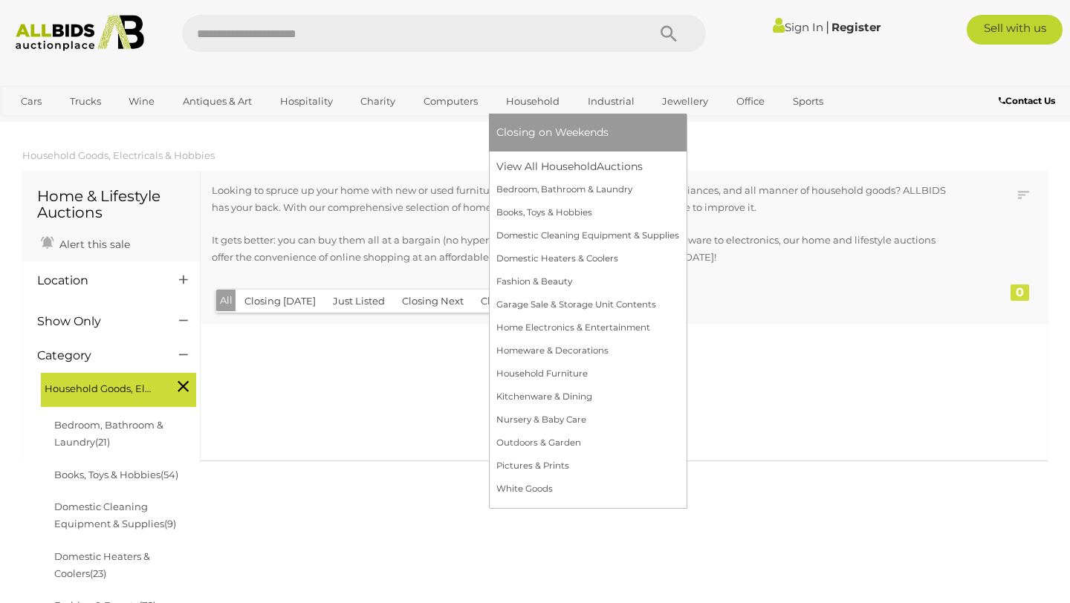
click at [519, 99] on link "Household" at bounding box center [532, 101] width 73 height 25
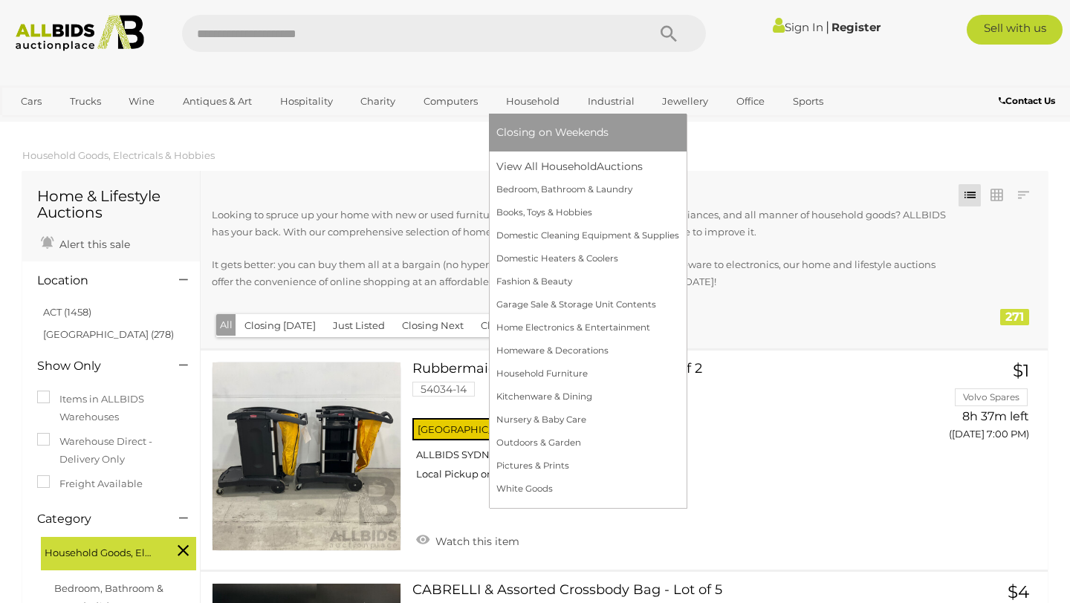
click at [540, 137] on span "Closing on Weekends" at bounding box center [552, 132] width 112 height 13
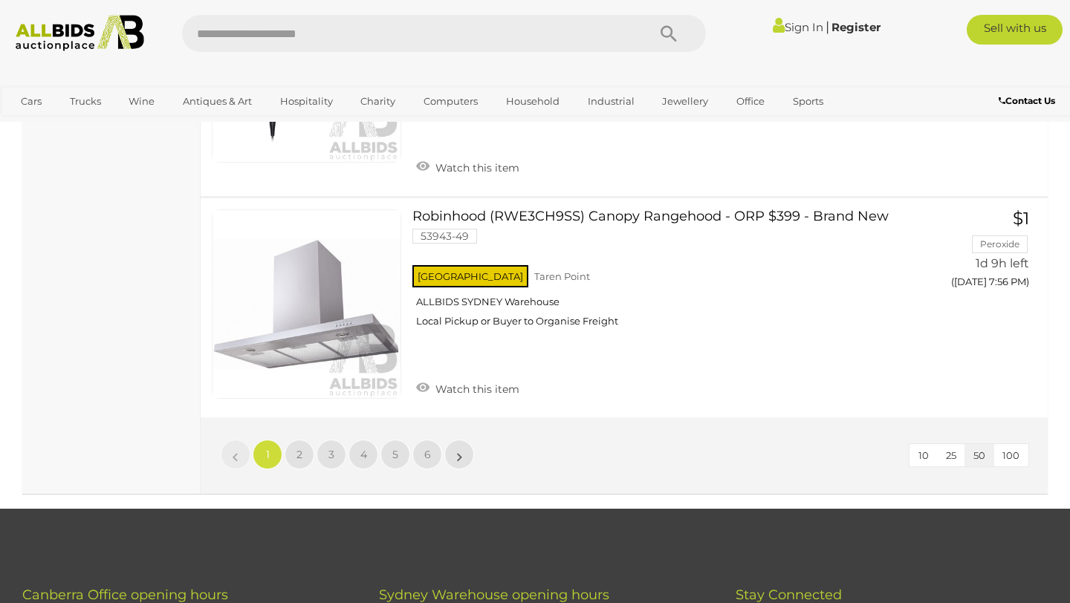
scroll to position [11423, 0]
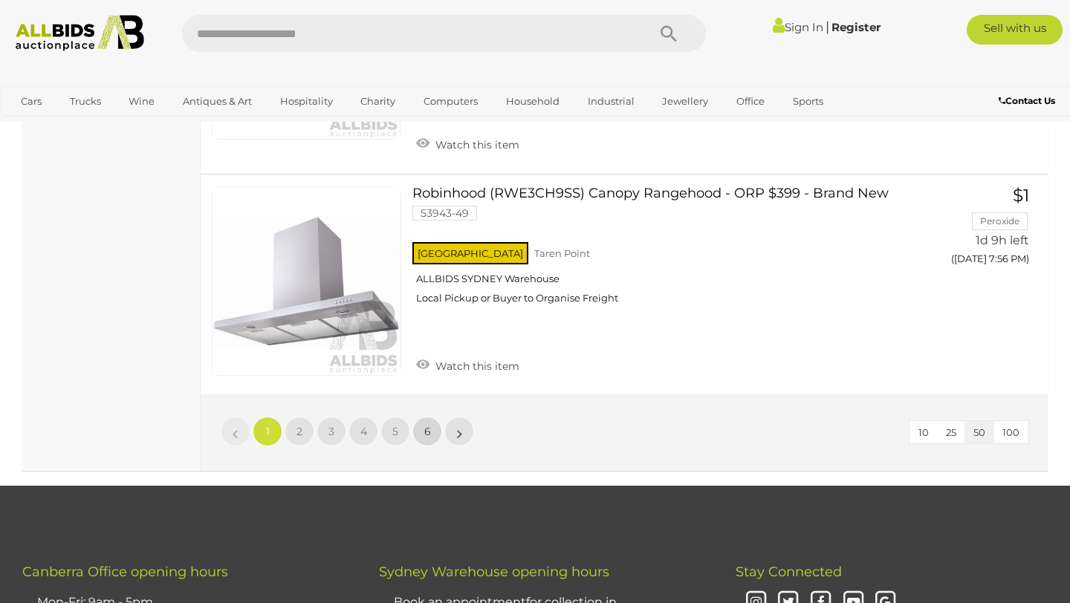
click at [424, 431] on span "6" at bounding box center [427, 431] width 7 height 13
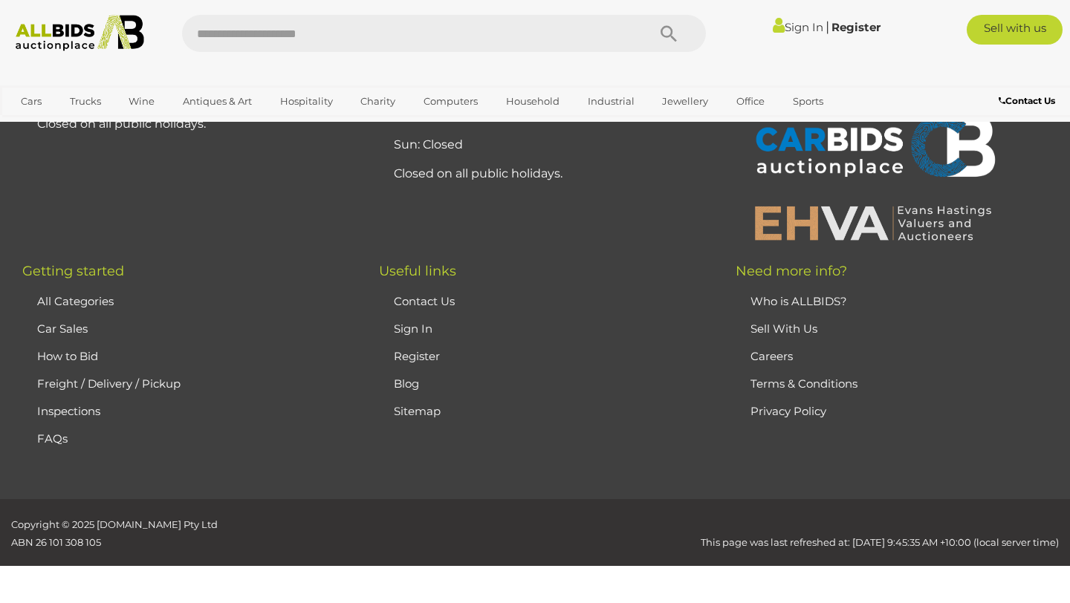
scroll to position [200, 0]
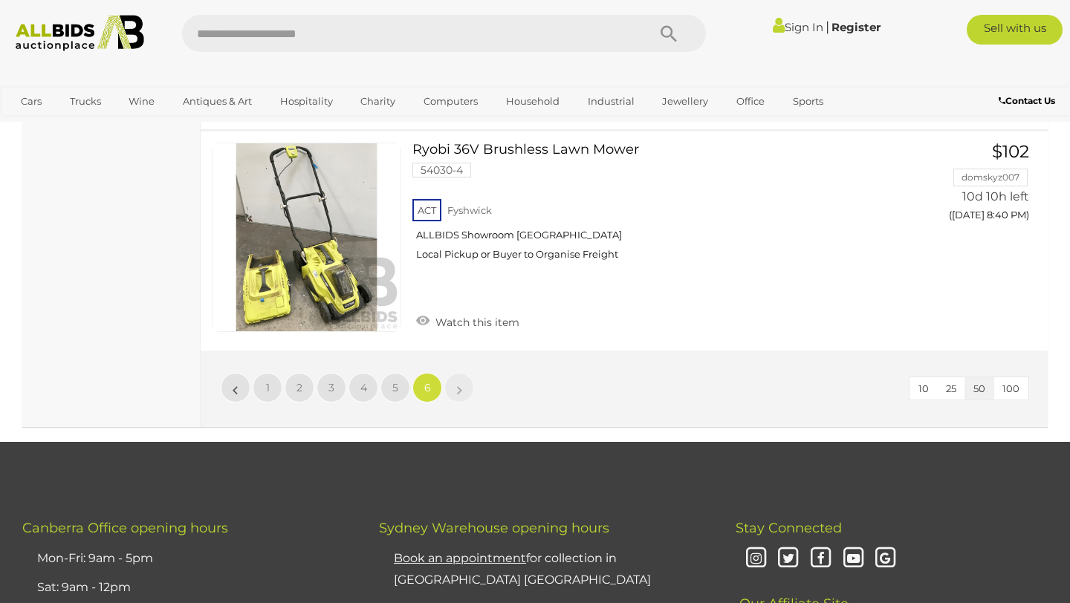
scroll to position [4643, 0]
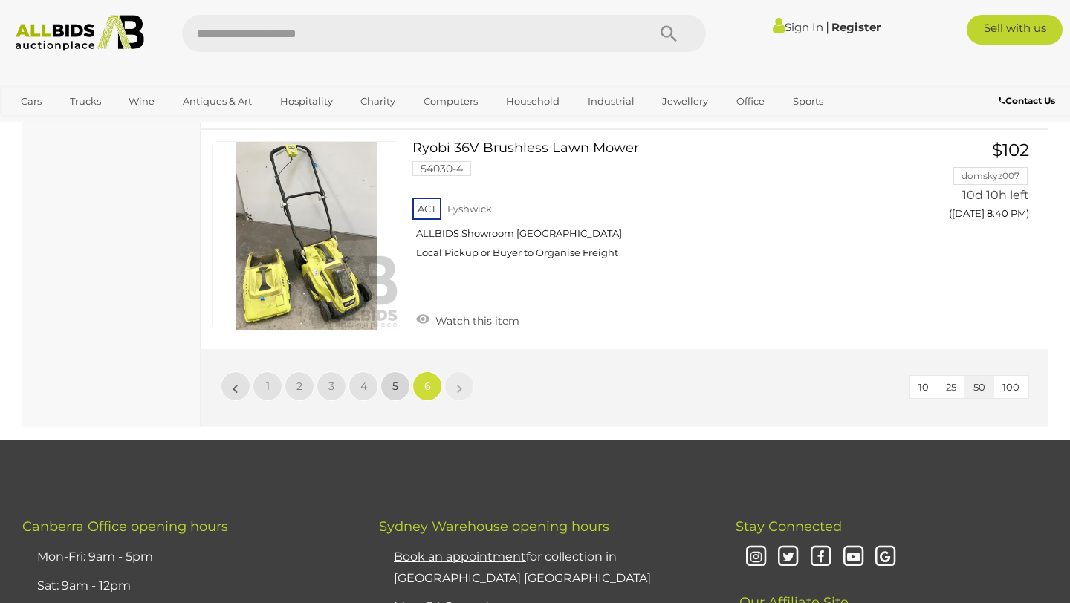
click at [397, 383] on span "5" at bounding box center [395, 386] width 6 height 13
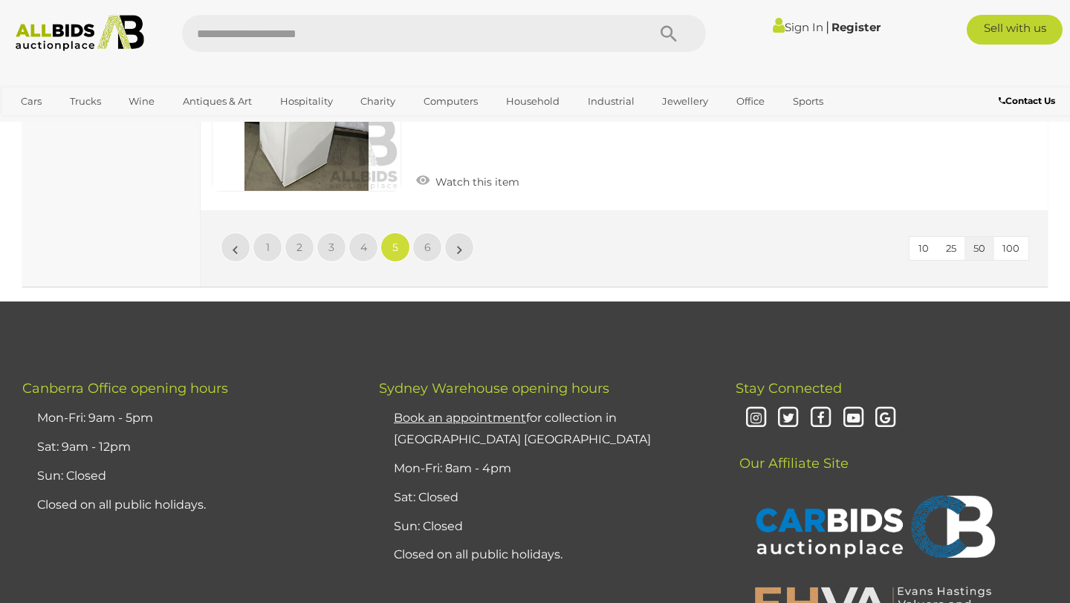
scroll to position [11388, 0]
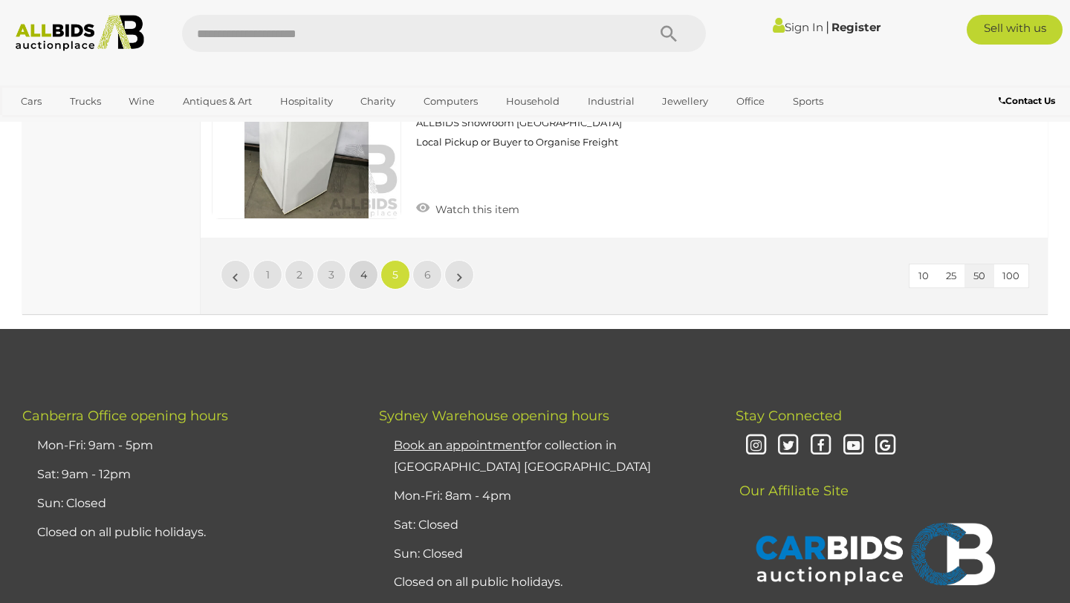
click at [365, 271] on span "4" at bounding box center [363, 274] width 7 height 13
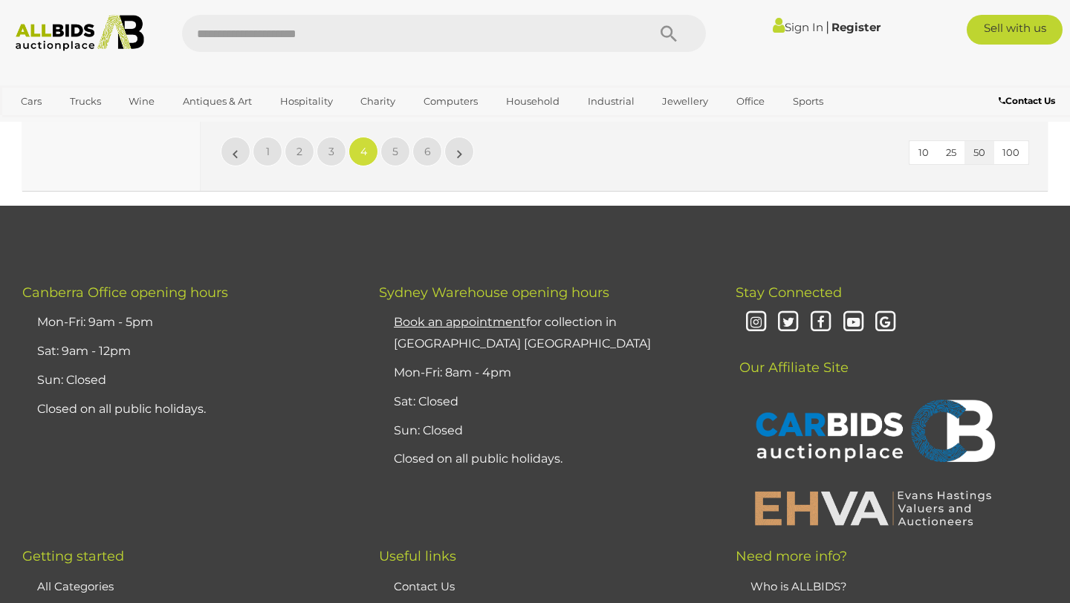
scroll to position [11385, 0]
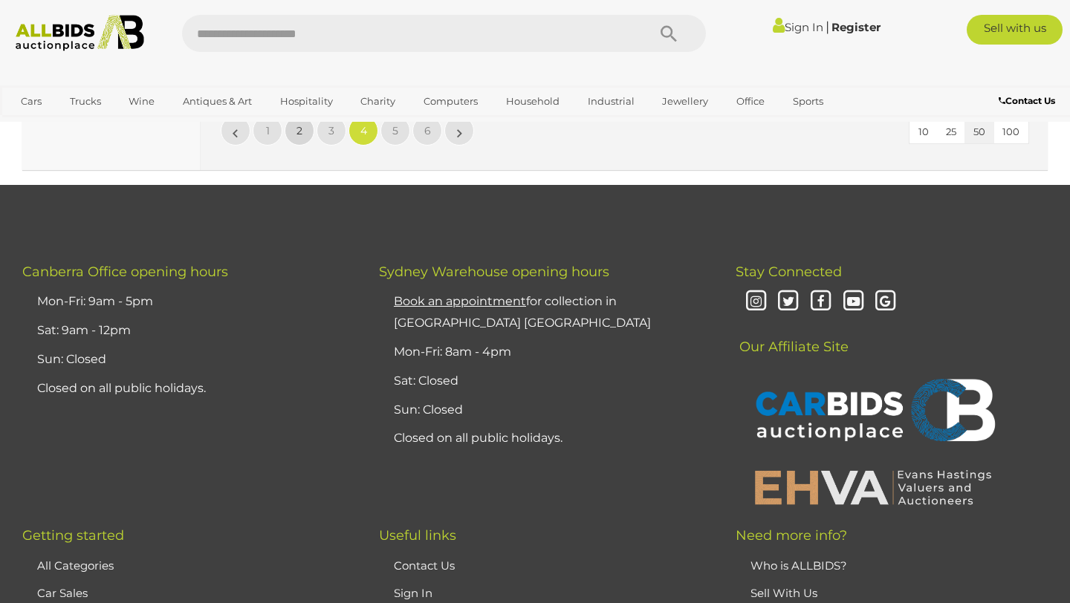
click at [301, 126] on link "2" at bounding box center [300, 131] width 30 height 30
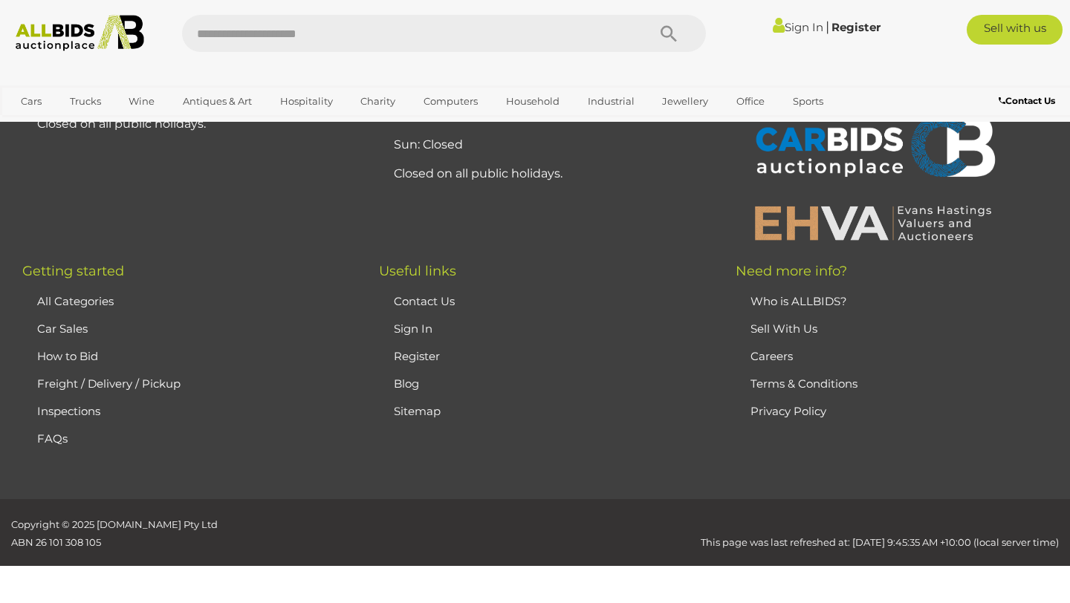
scroll to position [200, 0]
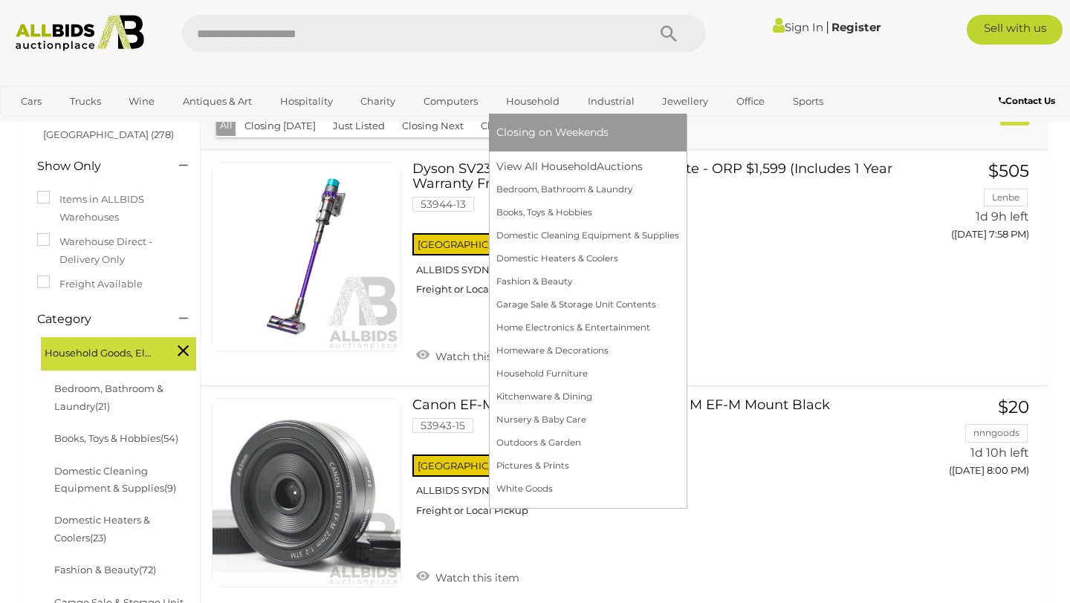
click at [522, 96] on link "Household" at bounding box center [532, 101] width 73 height 25
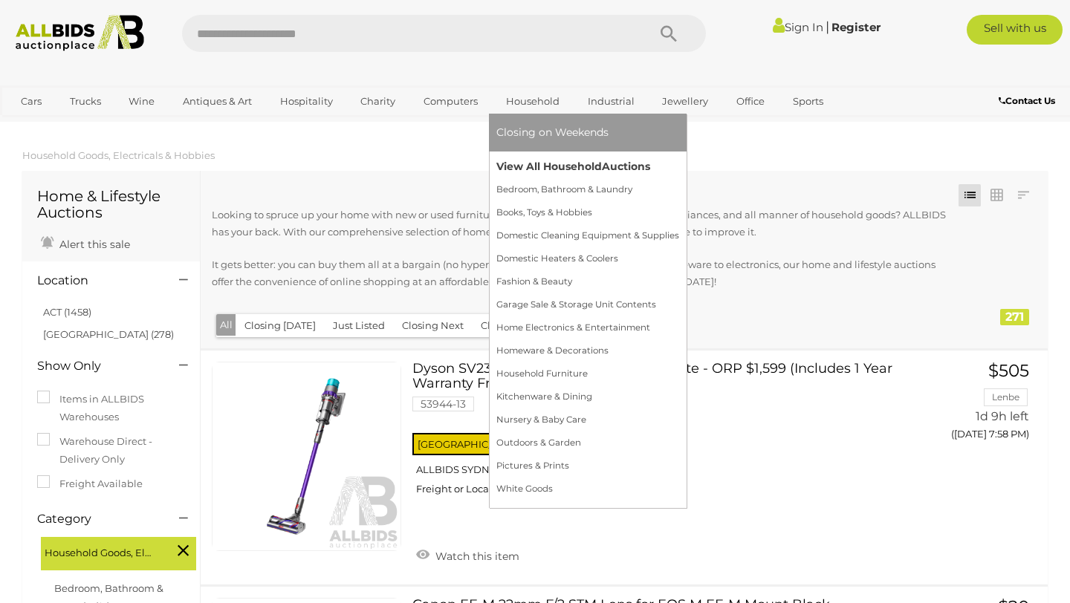
click at [522, 161] on link "View All Household Auctions" at bounding box center [587, 166] width 183 height 23
click at [525, 167] on link "View All Household Auctions" at bounding box center [587, 166] width 183 height 23
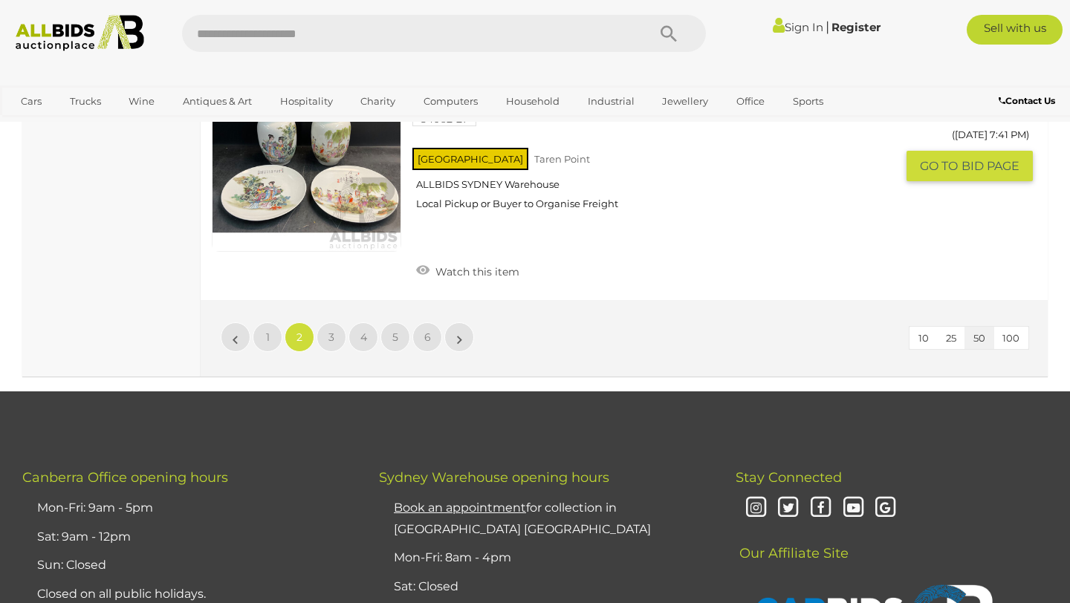
scroll to position [11446, 0]
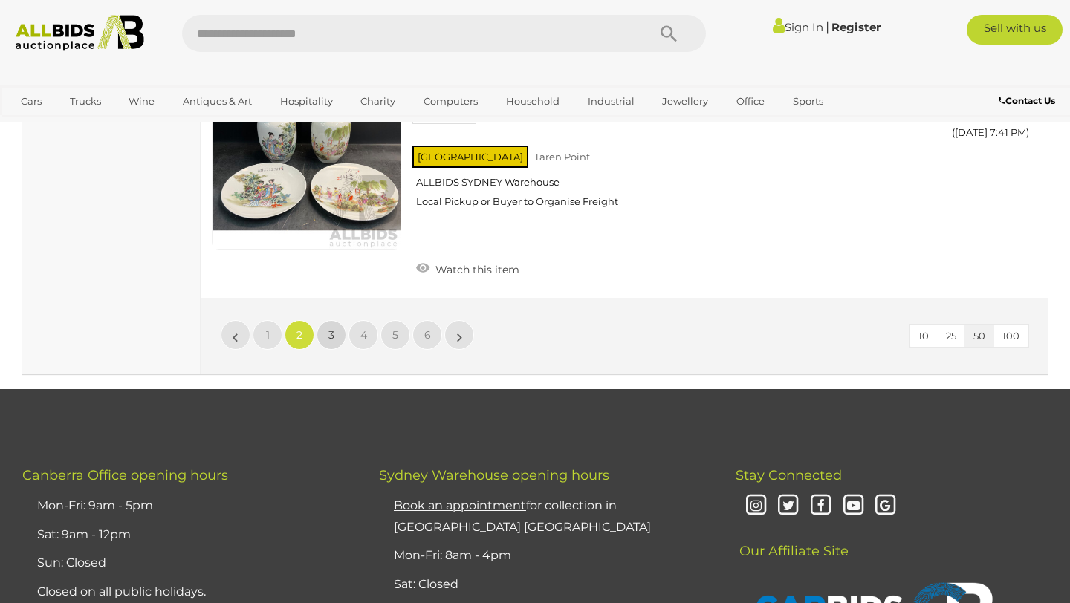
click at [340, 320] on link "3" at bounding box center [332, 335] width 30 height 30
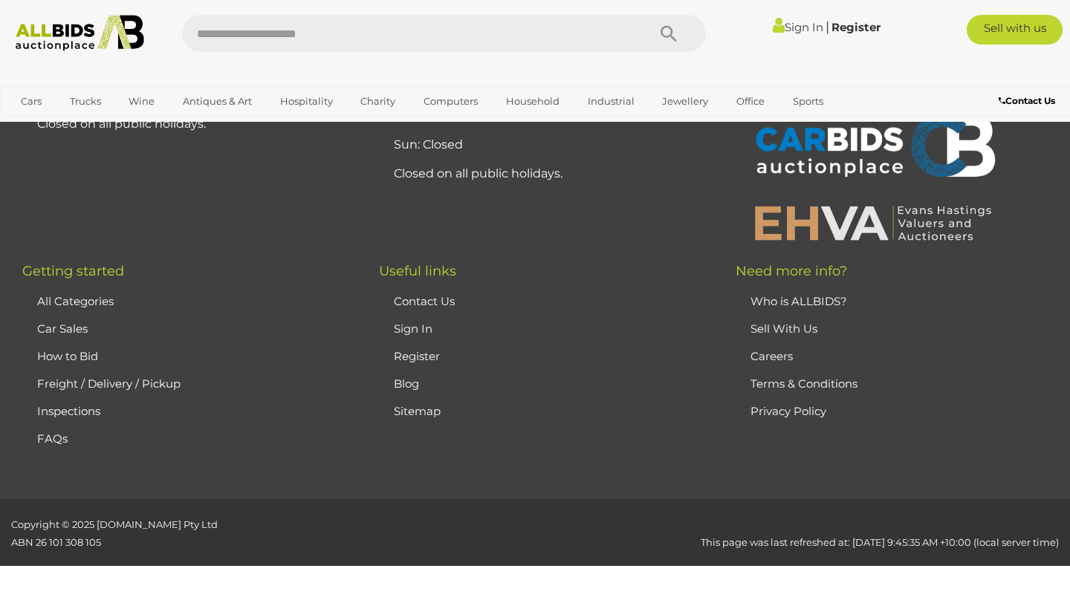
scroll to position [200, 0]
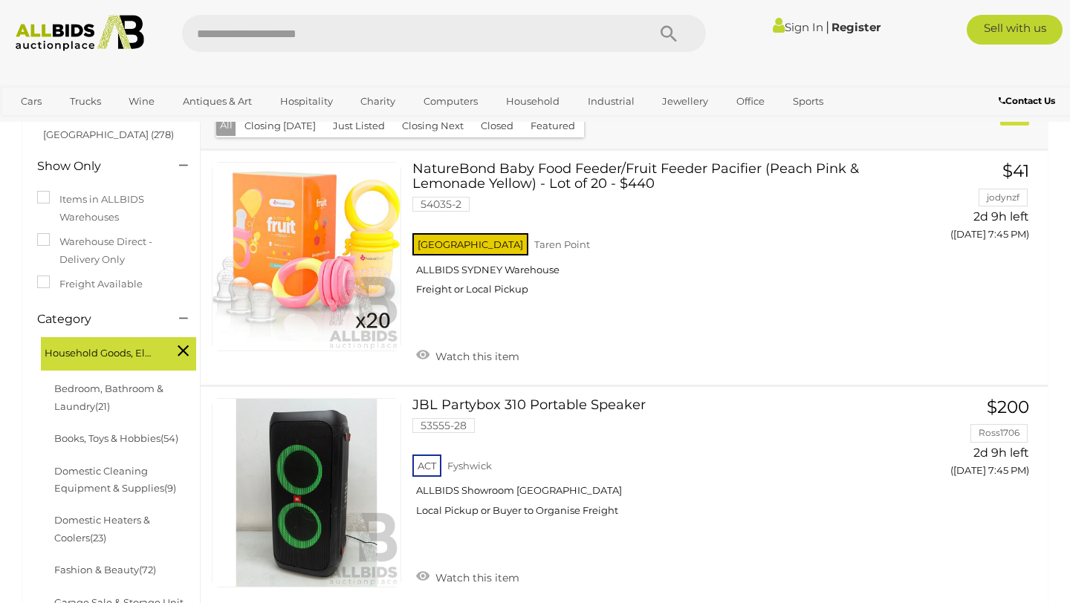
scroll to position [9723, 0]
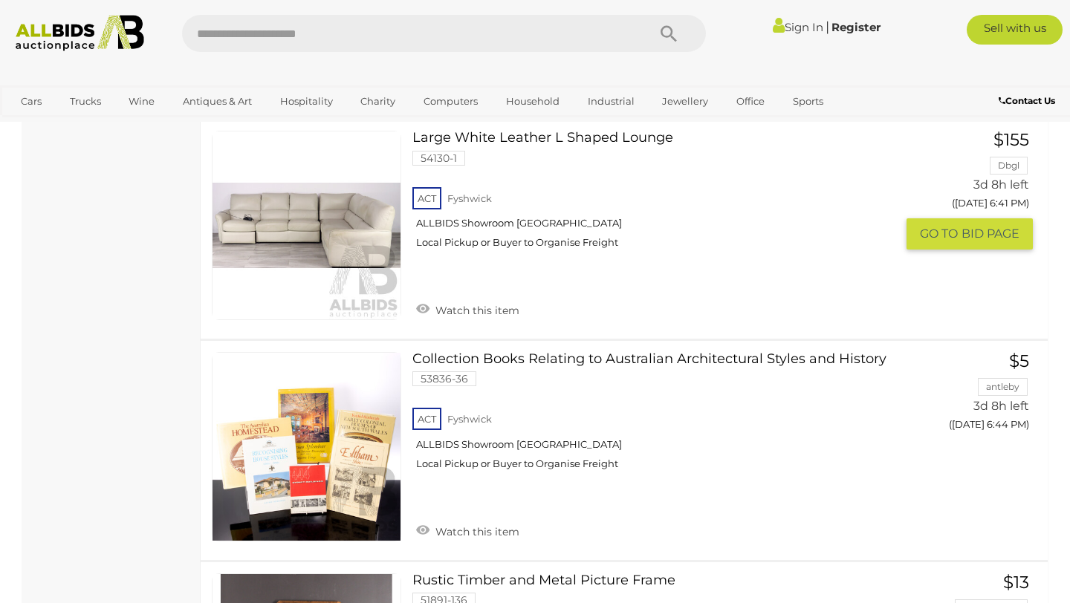
click at [296, 179] on link at bounding box center [307, 226] width 190 height 190
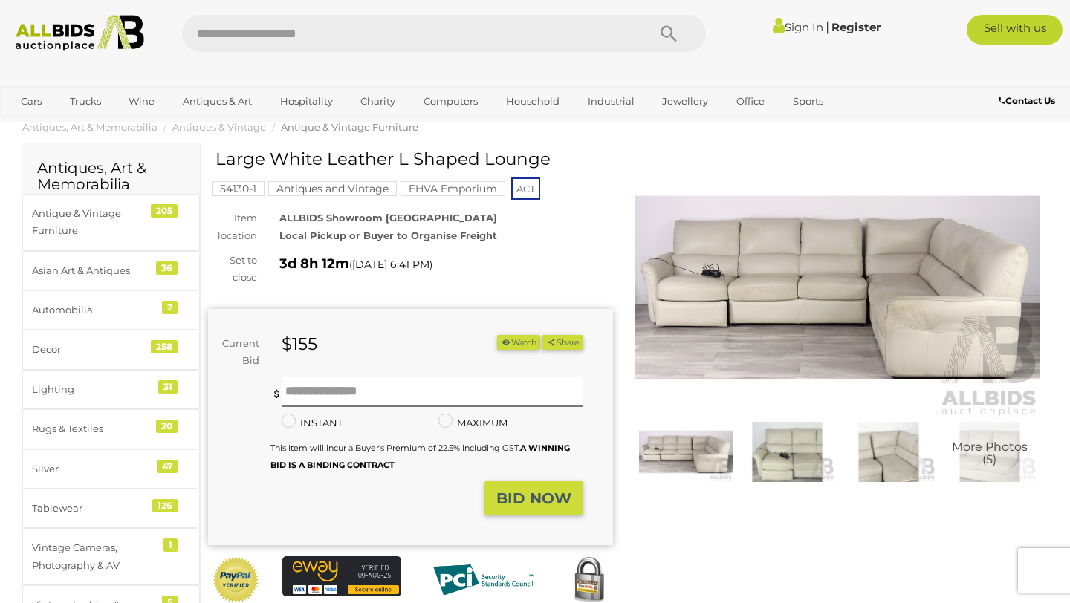
scroll to position [30, 0]
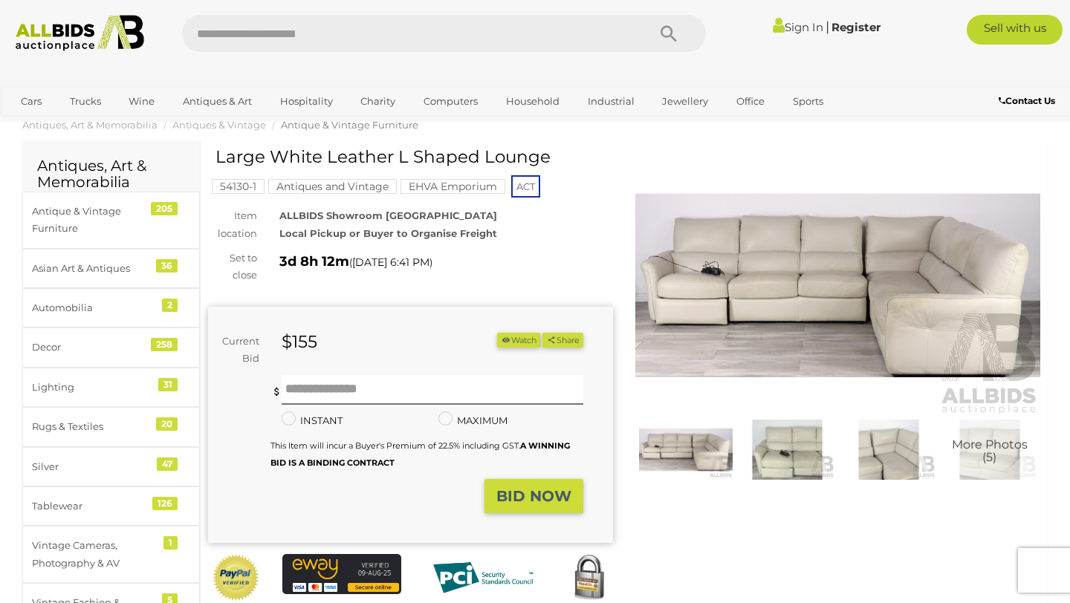
click at [778, 297] on img at bounding box center [837, 285] width 405 height 261
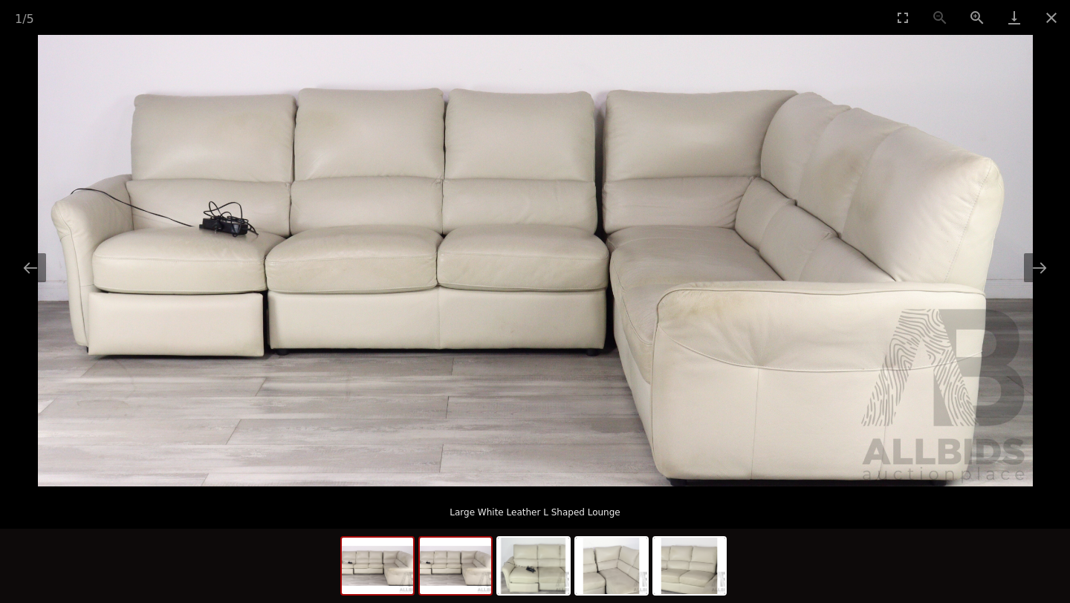
click at [456, 589] on img at bounding box center [455, 566] width 71 height 56
click at [563, 563] on img at bounding box center [533, 566] width 71 height 56
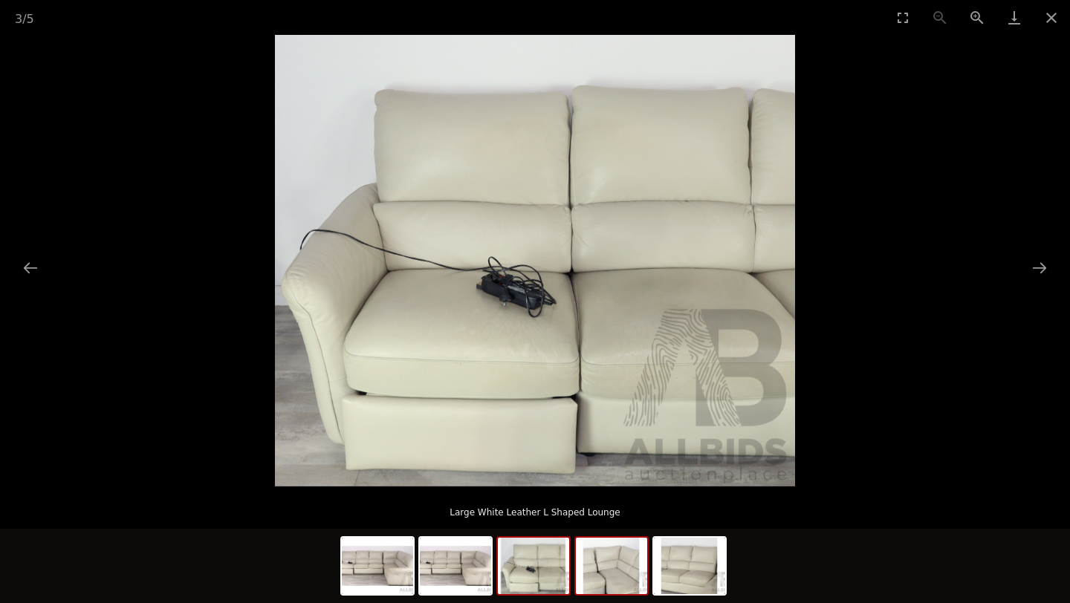
click at [631, 563] on img at bounding box center [611, 566] width 71 height 56
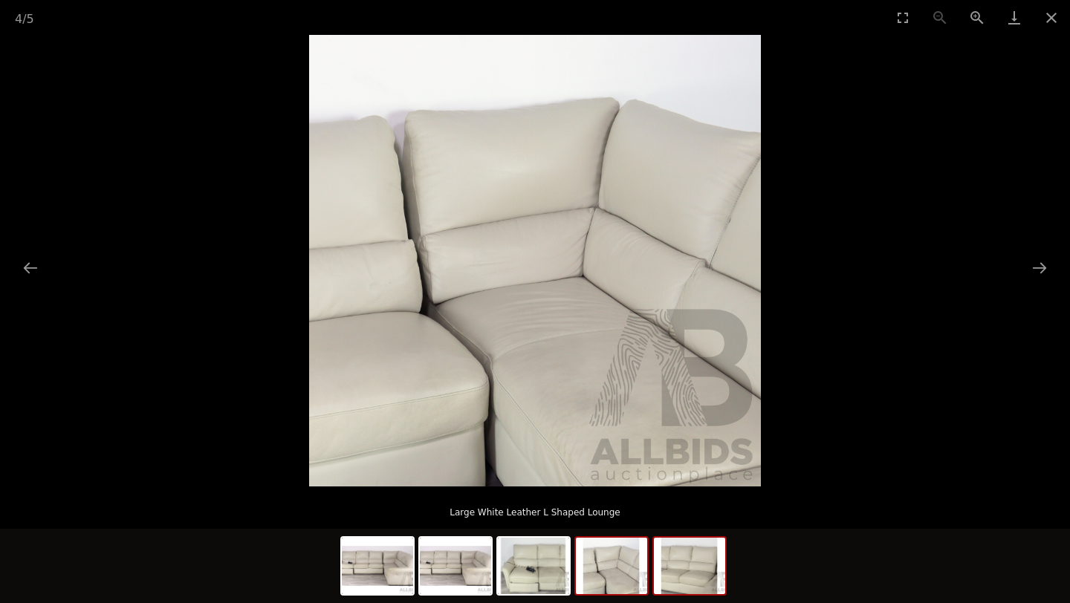
click at [690, 571] on img at bounding box center [689, 566] width 71 height 56
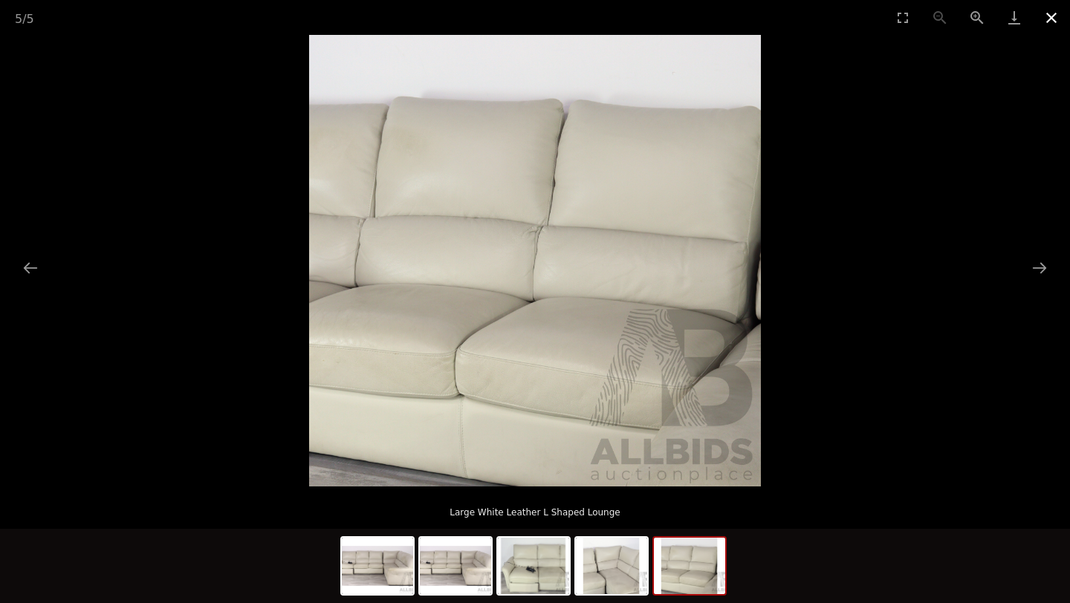
click at [1055, 22] on button "Close gallery" at bounding box center [1051, 17] width 37 height 35
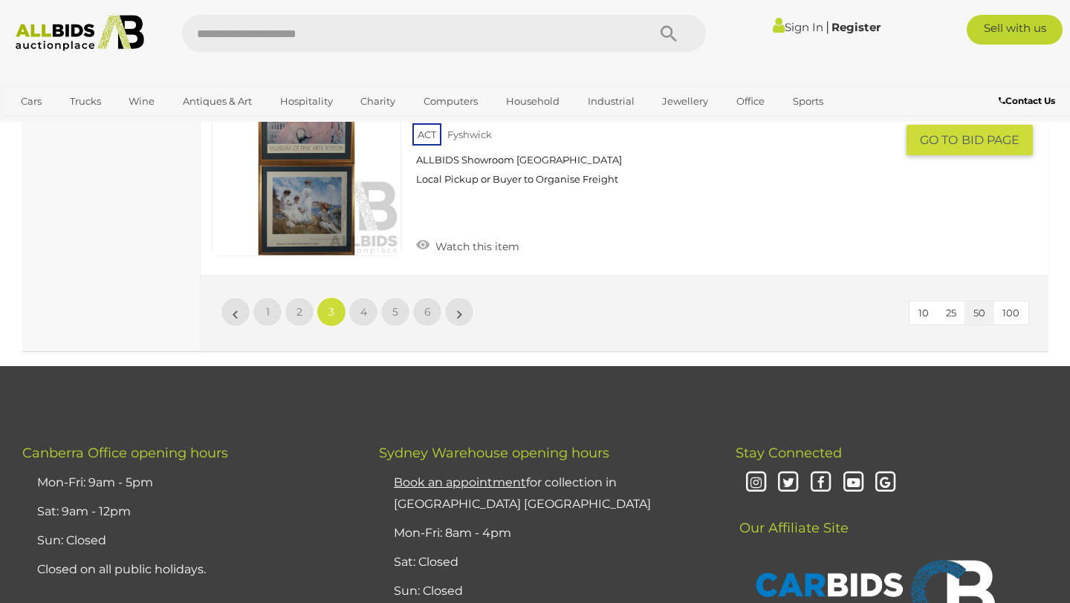
scroll to position [11350, 0]
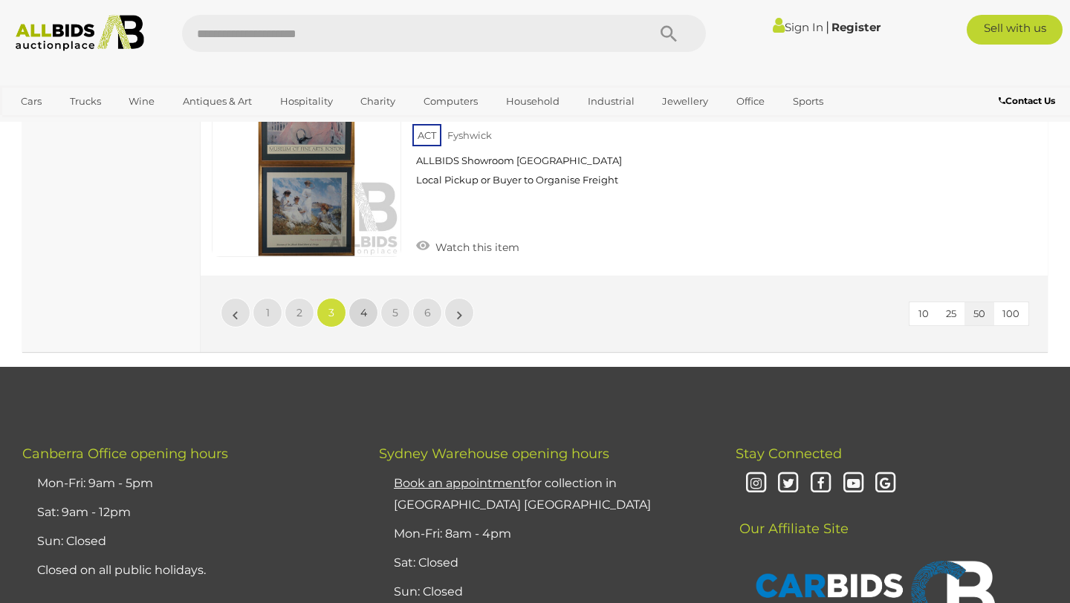
click at [363, 306] on span "4" at bounding box center [363, 312] width 7 height 13
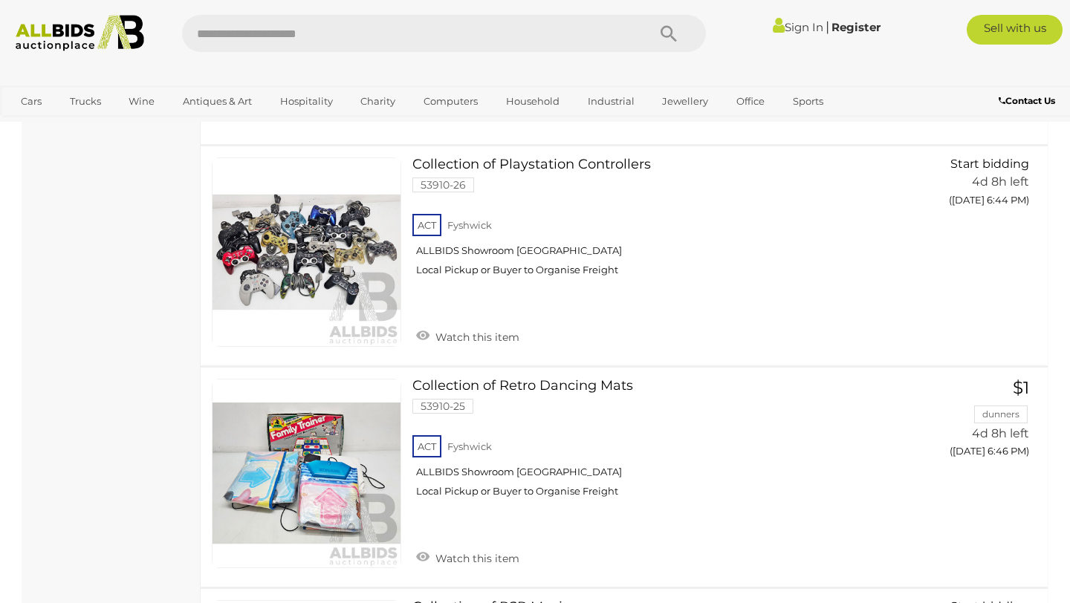
scroll to position [6125, 0]
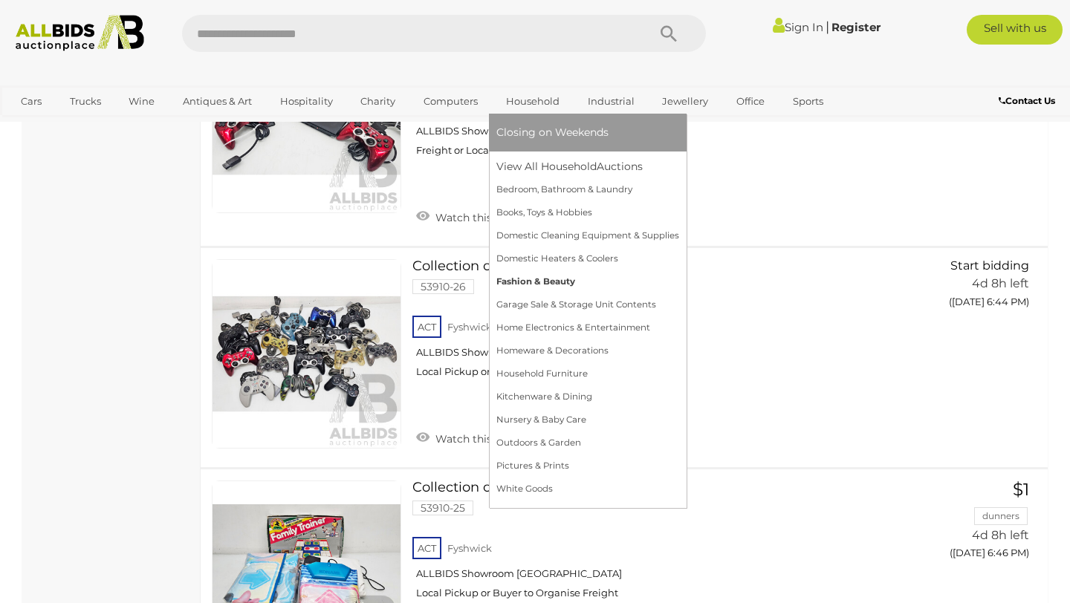
click at [563, 278] on link "Fashion & Beauty" at bounding box center [587, 282] width 183 height 23
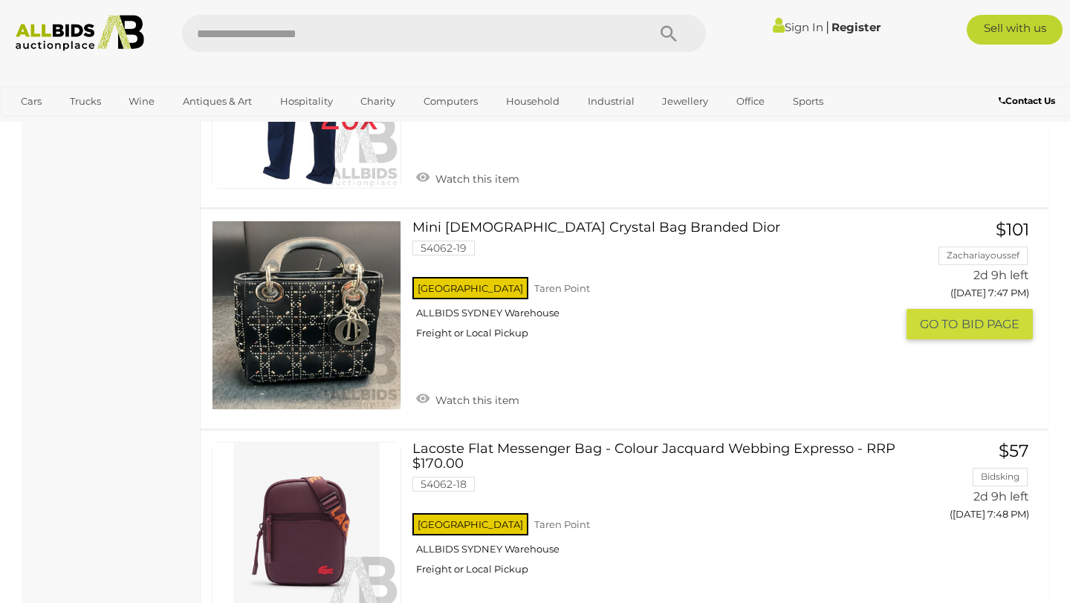
scroll to position [5016, 0]
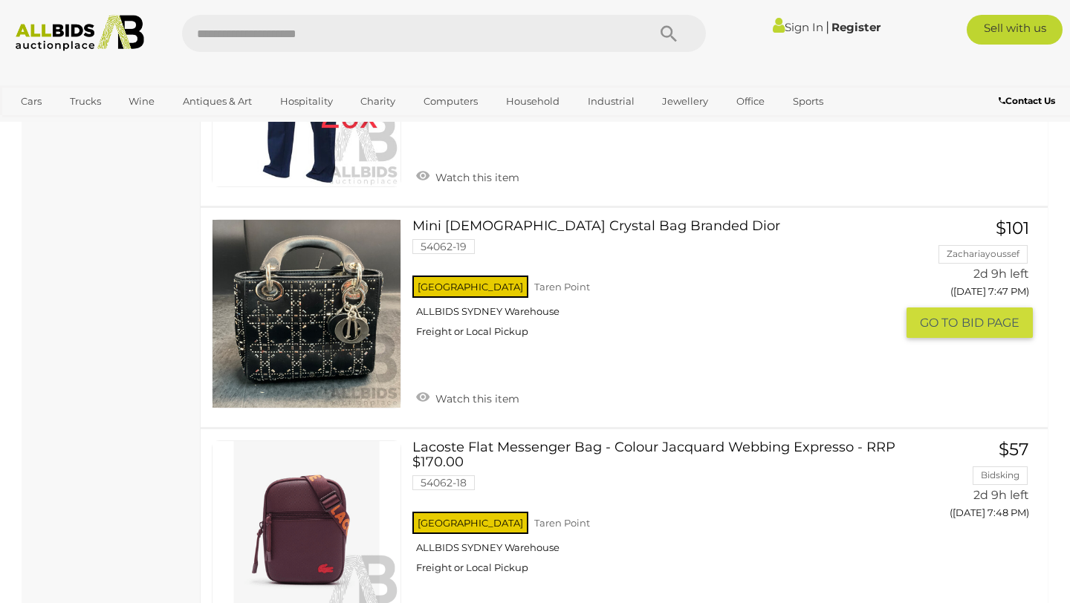
click at [322, 323] on link at bounding box center [307, 314] width 190 height 190
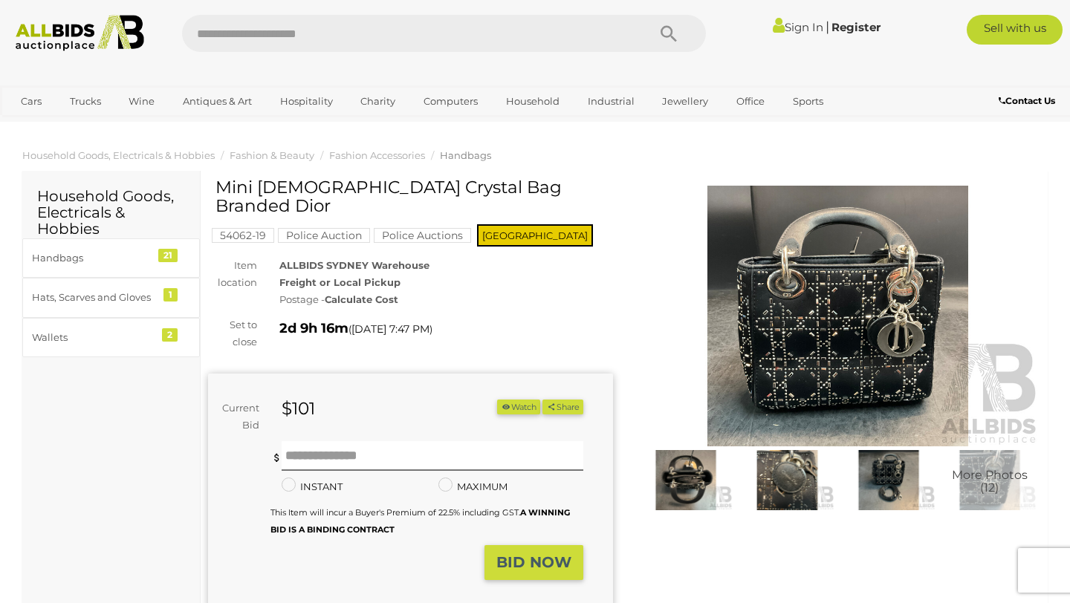
click at [715, 477] on img at bounding box center [686, 480] width 94 height 60
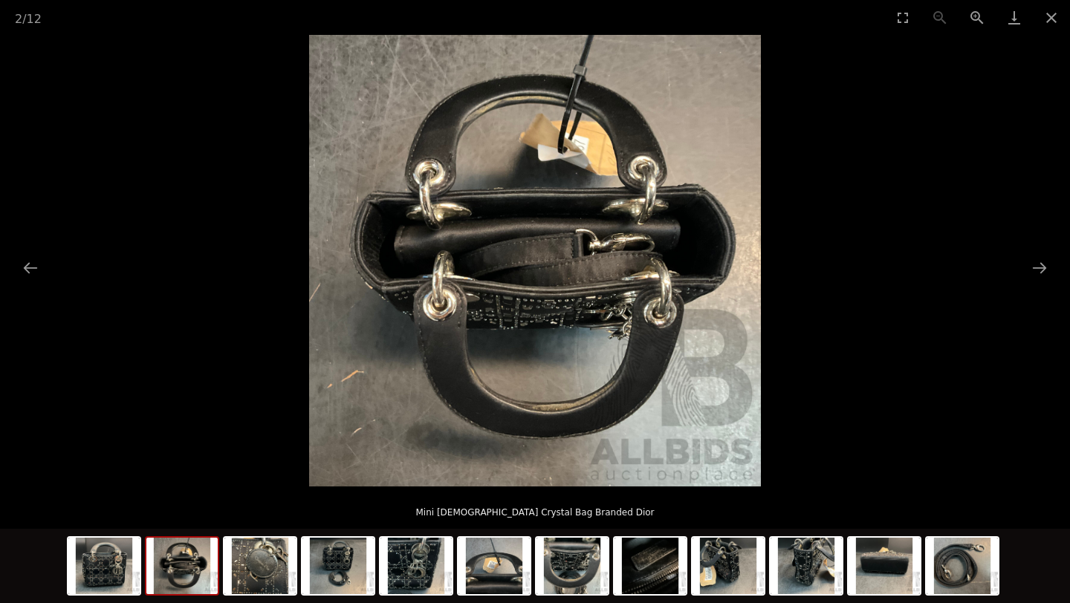
click at [201, 587] on img at bounding box center [181, 566] width 71 height 56
click at [265, 579] on img at bounding box center [259, 566] width 71 height 56
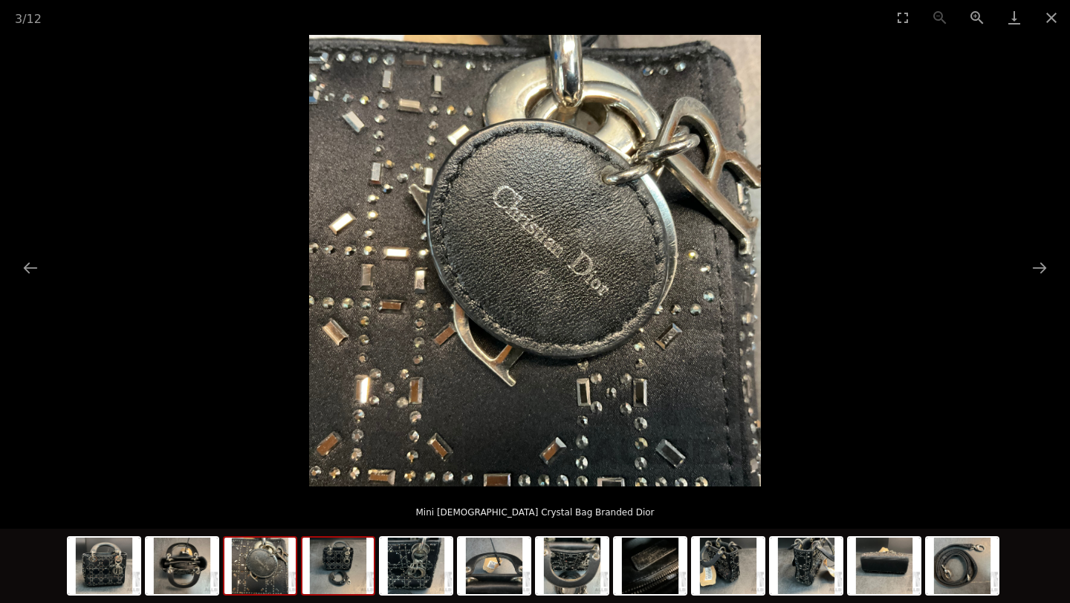
click at [346, 566] on img at bounding box center [337, 566] width 71 height 56
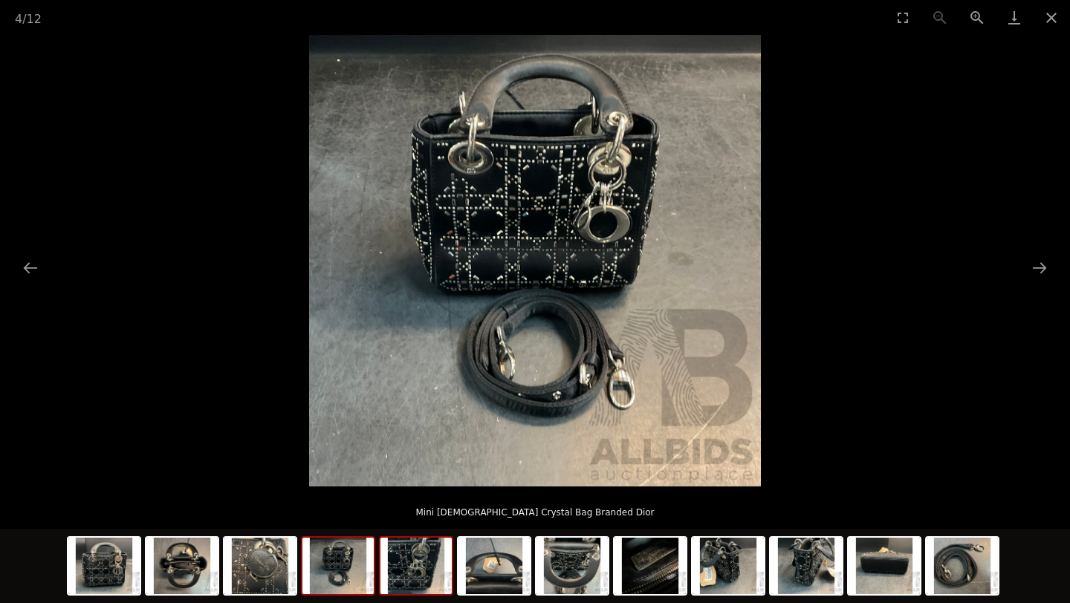
click at [445, 560] on img at bounding box center [416, 566] width 71 height 56
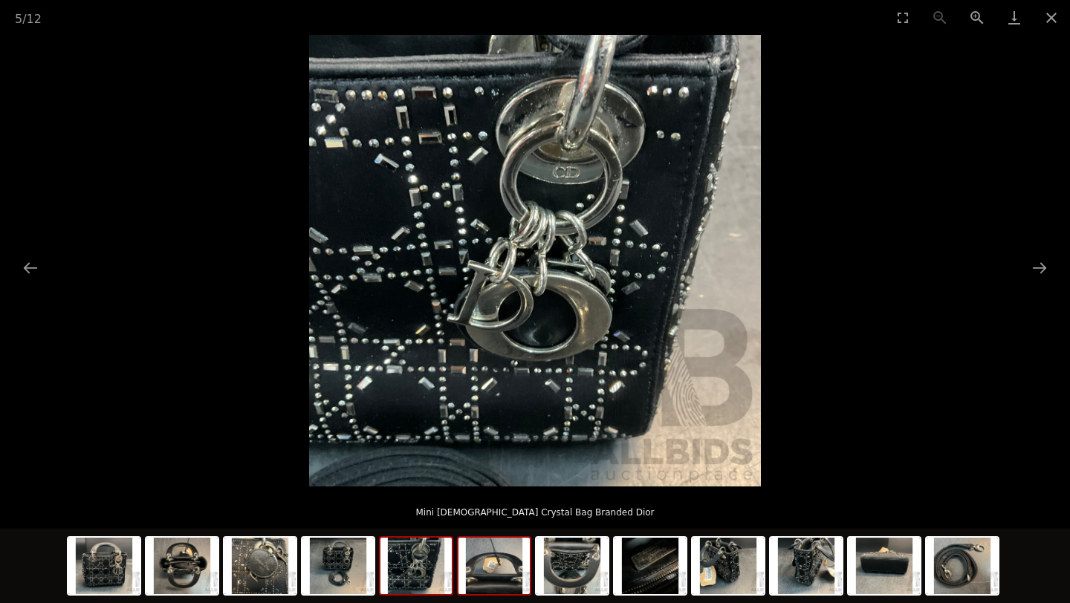
click at [495, 569] on img at bounding box center [494, 566] width 71 height 56
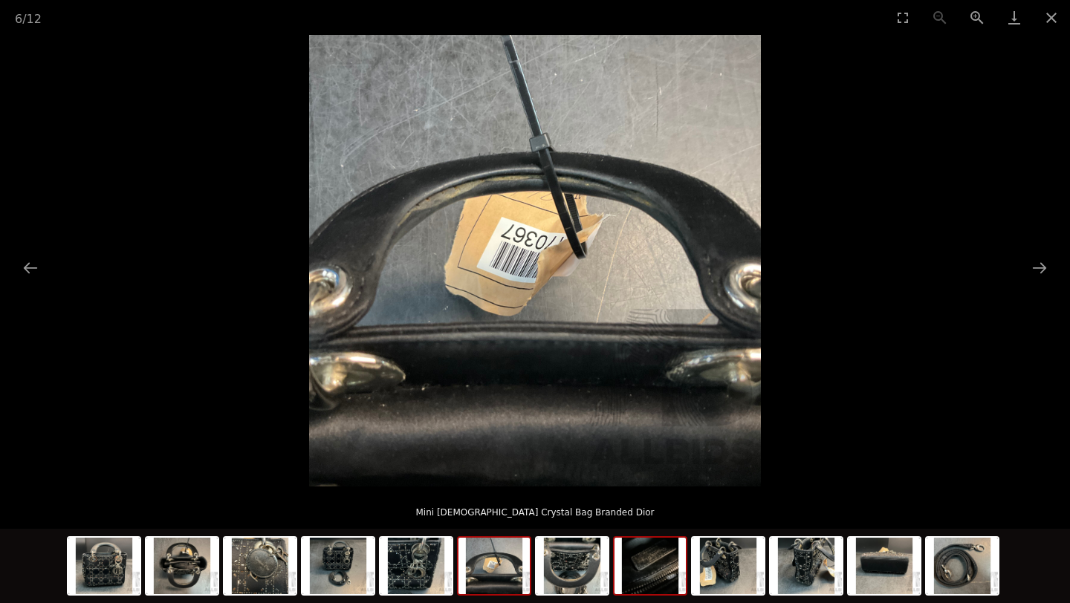
click at [668, 561] on img at bounding box center [650, 566] width 71 height 56
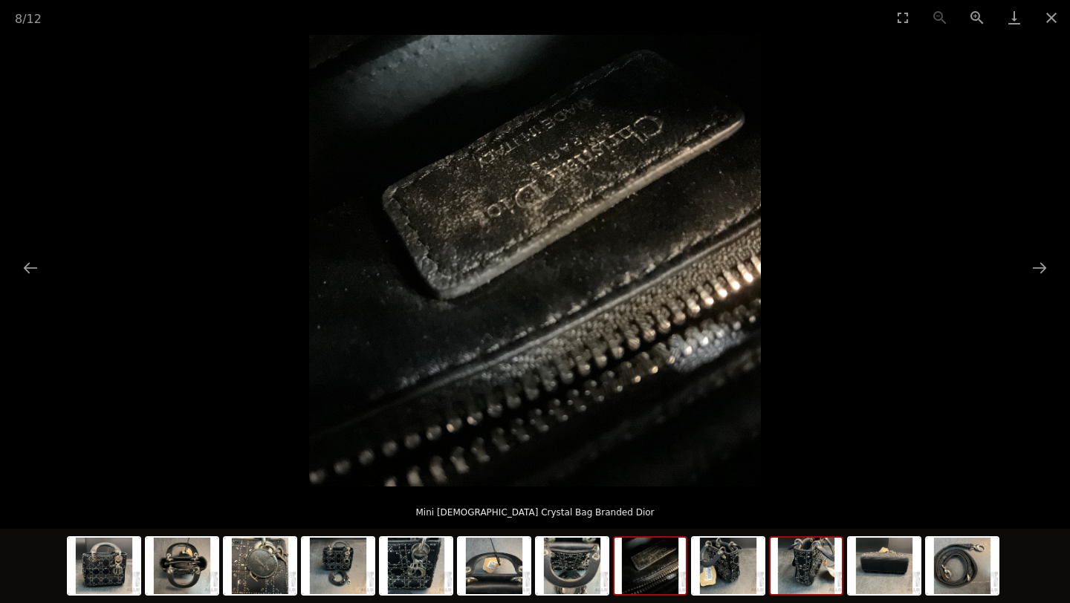
click at [791, 583] on img at bounding box center [806, 566] width 71 height 56
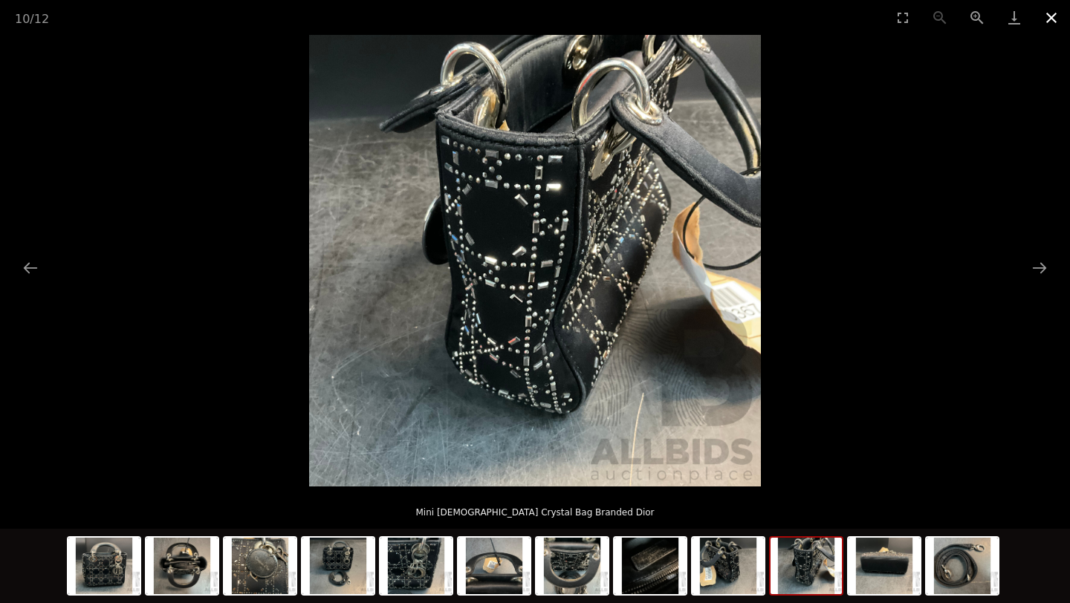
click at [1040, 19] on button "Close gallery" at bounding box center [1051, 17] width 37 height 35
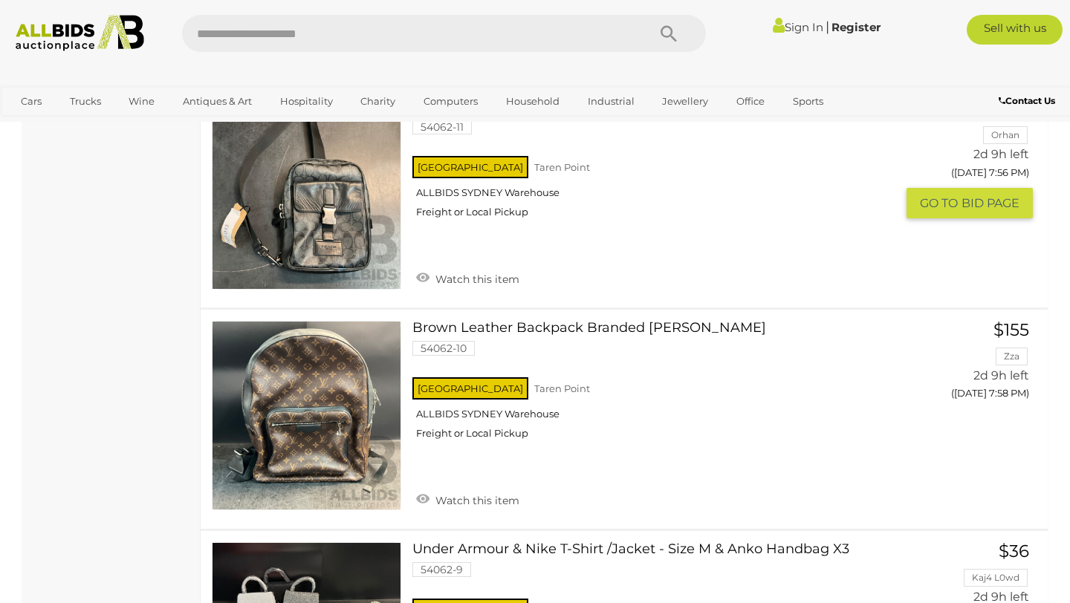
scroll to position [6930, 0]
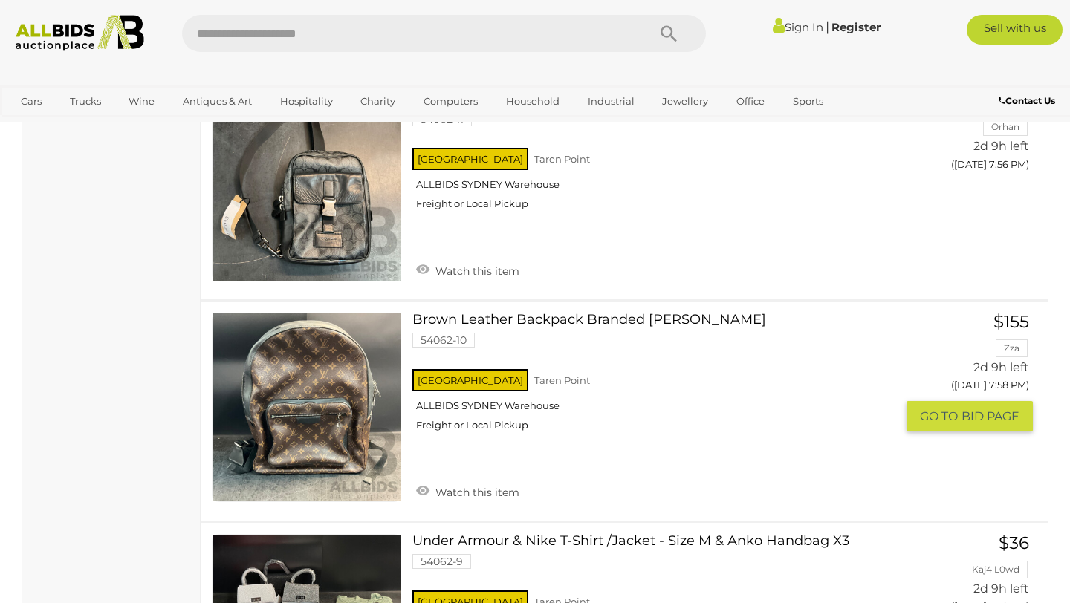
click at [325, 381] on link at bounding box center [307, 408] width 190 height 190
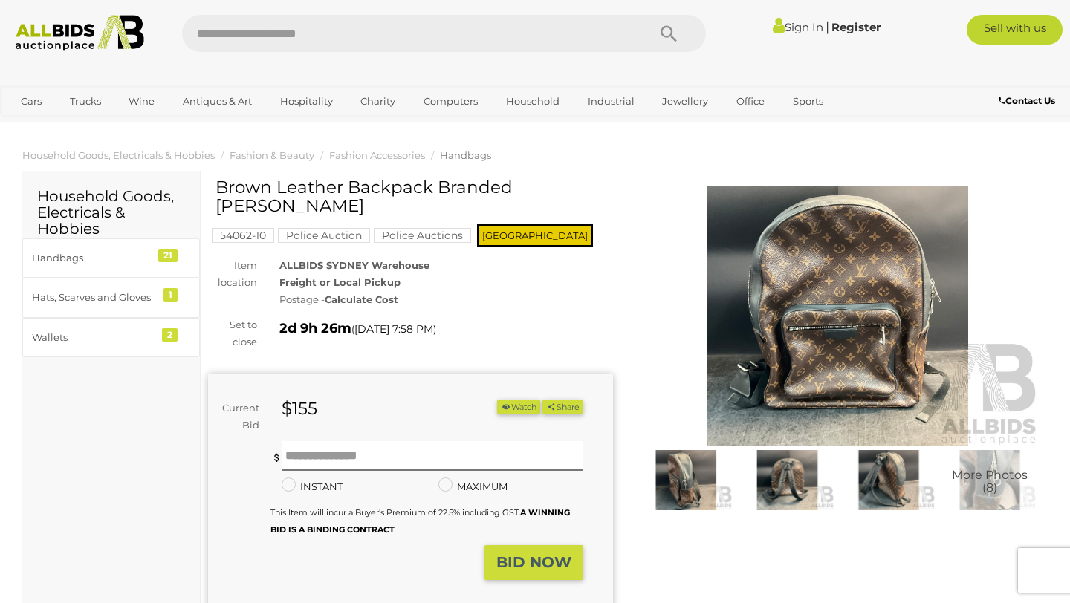
click at [798, 377] on img at bounding box center [837, 316] width 405 height 261
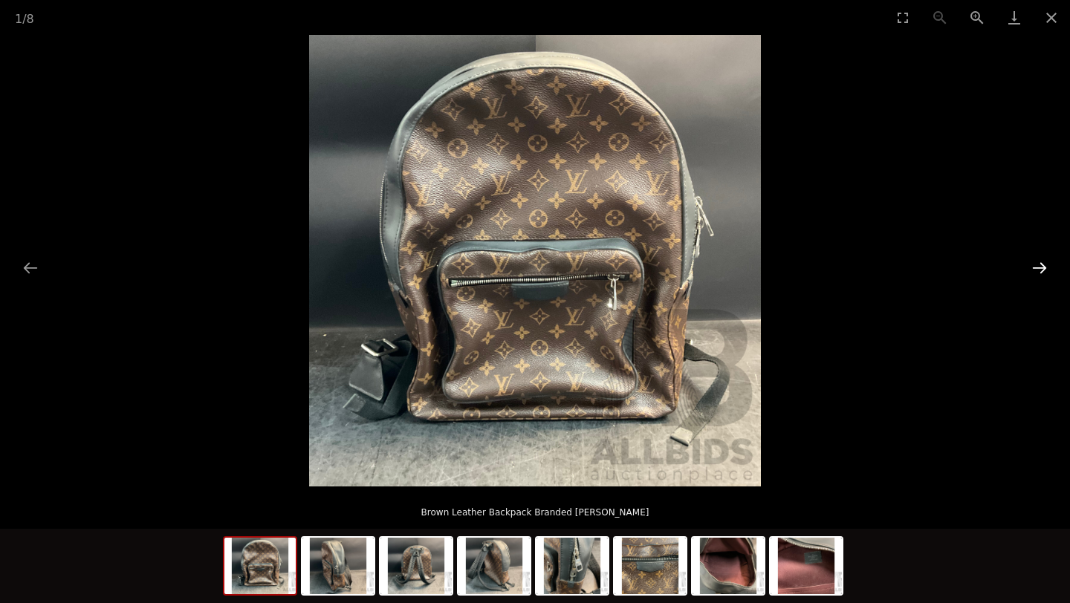
click at [1037, 268] on button "Next slide" at bounding box center [1039, 267] width 31 height 29
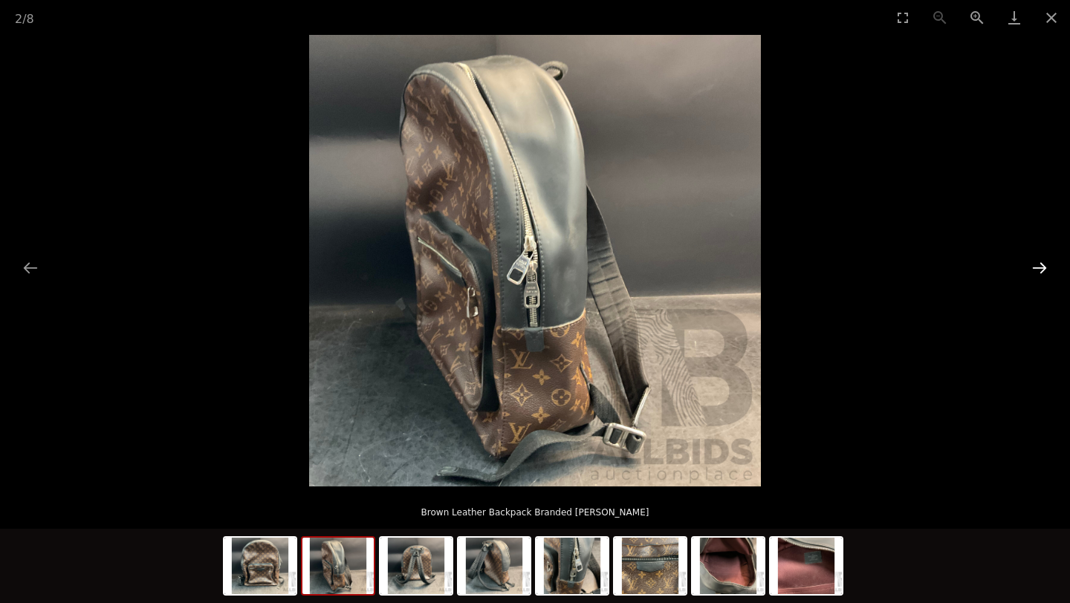
click at [1037, 268] on button "Next slide" at bounding box center [1039, 267] width 31 height 29
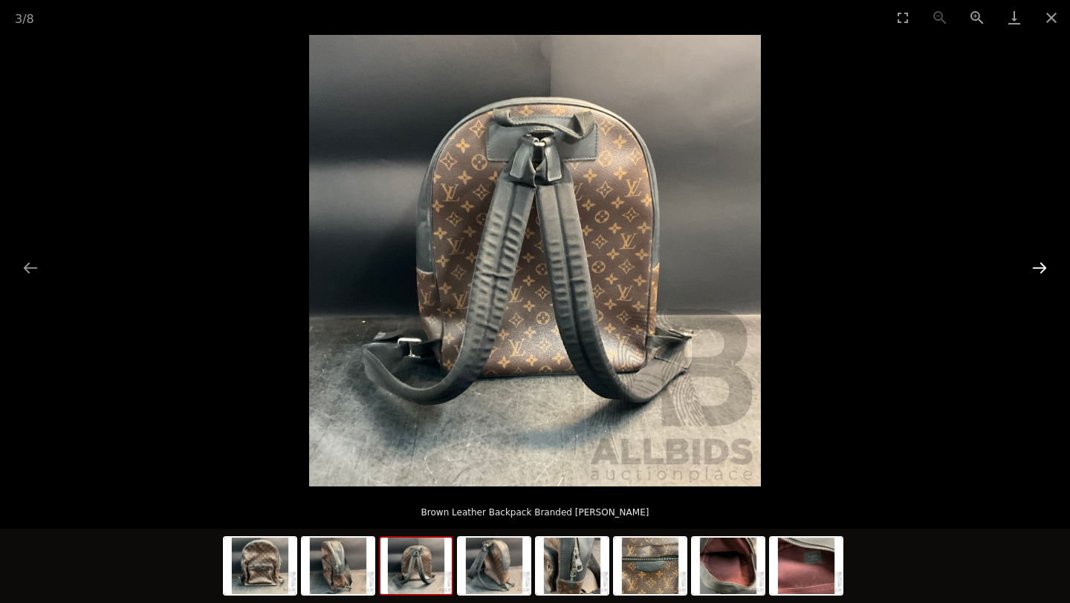
click at [1037, 268] on button "Next slide" at bounding box center [1039, 267] width 31 height 29
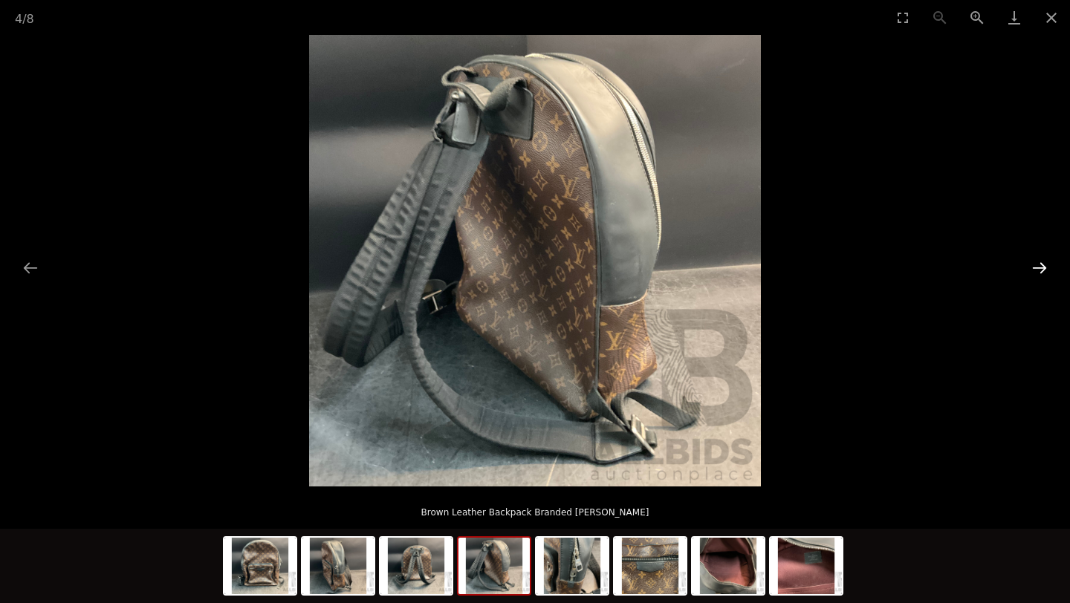
click at [1037, 268] on button "Next slide" at bounding box center [1039, 267] width 31 height 29
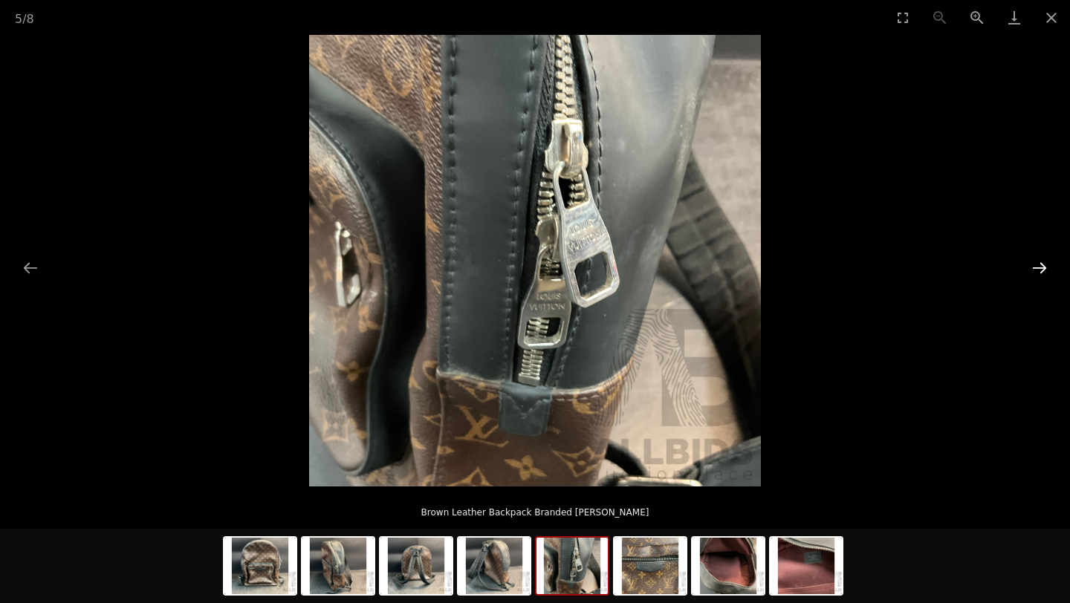
click at [1037, 268] on button "Next slide" at bounding box center [1039, 267] width 31 height 29
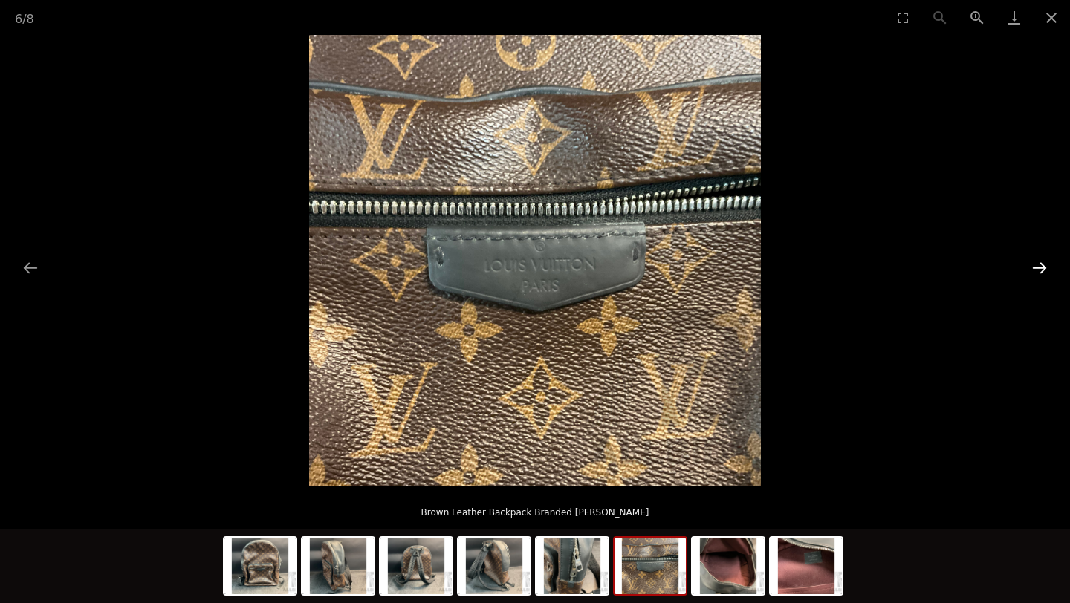
click at [1037, 268] on button "Next slide" at bounding box center [1039, 267] width 31 height 29
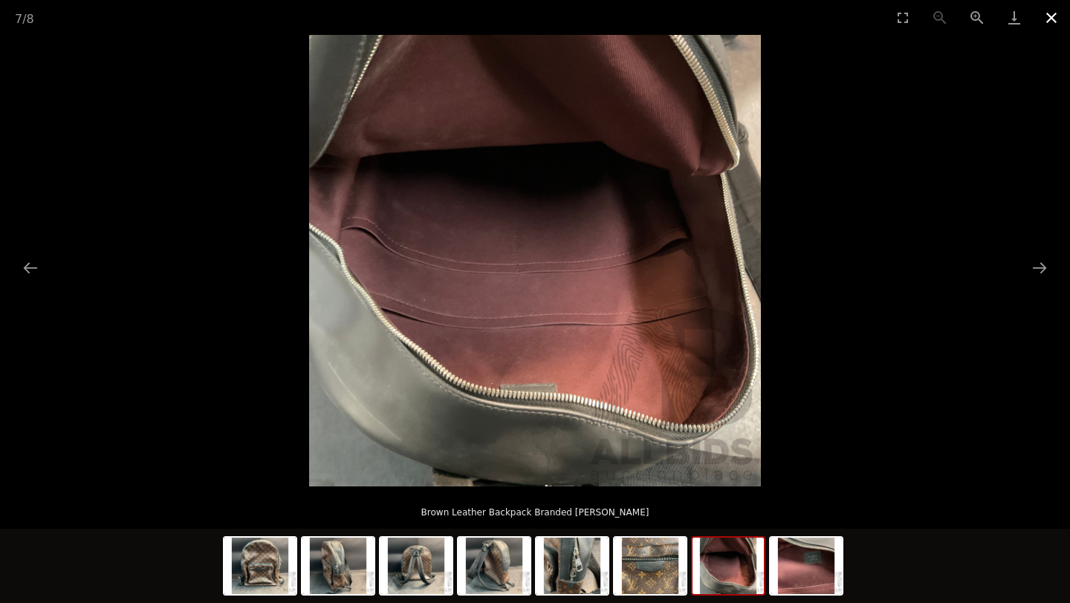
click at [1055, 10] on button "Close gallery" at bounding box center [1051, 17] width 37 height 35
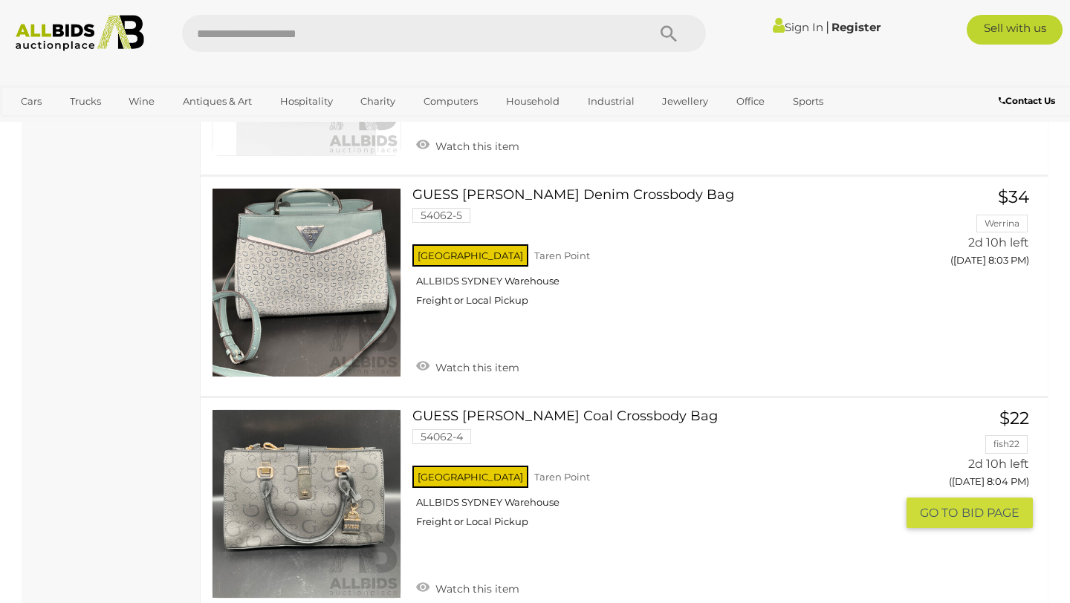
scroll to position [8344, 0]
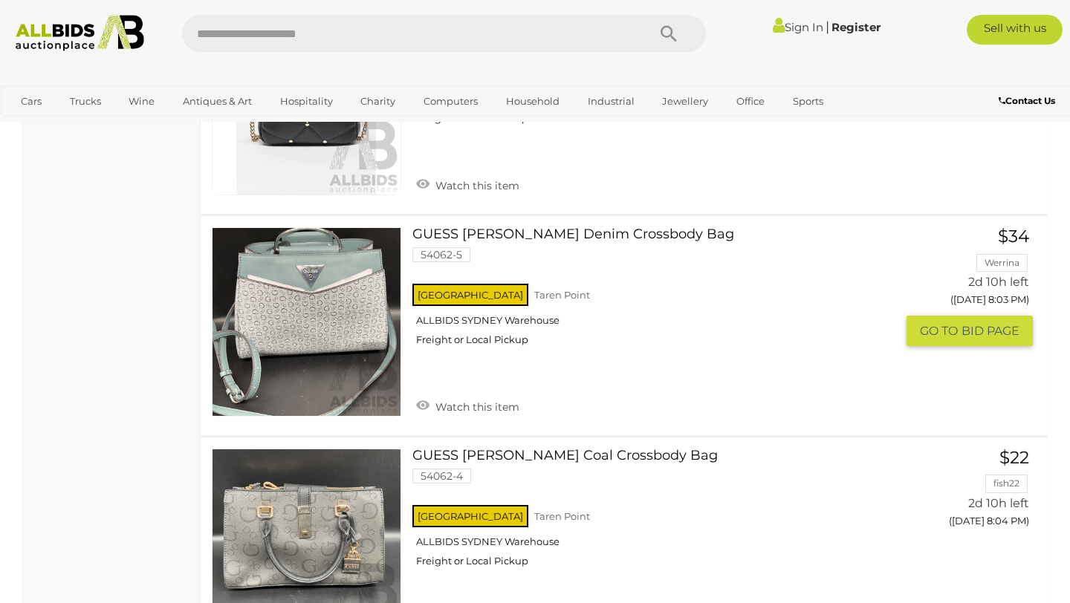
click at [310, 287] on link at bounding box center [307, 322] width 190 height 190
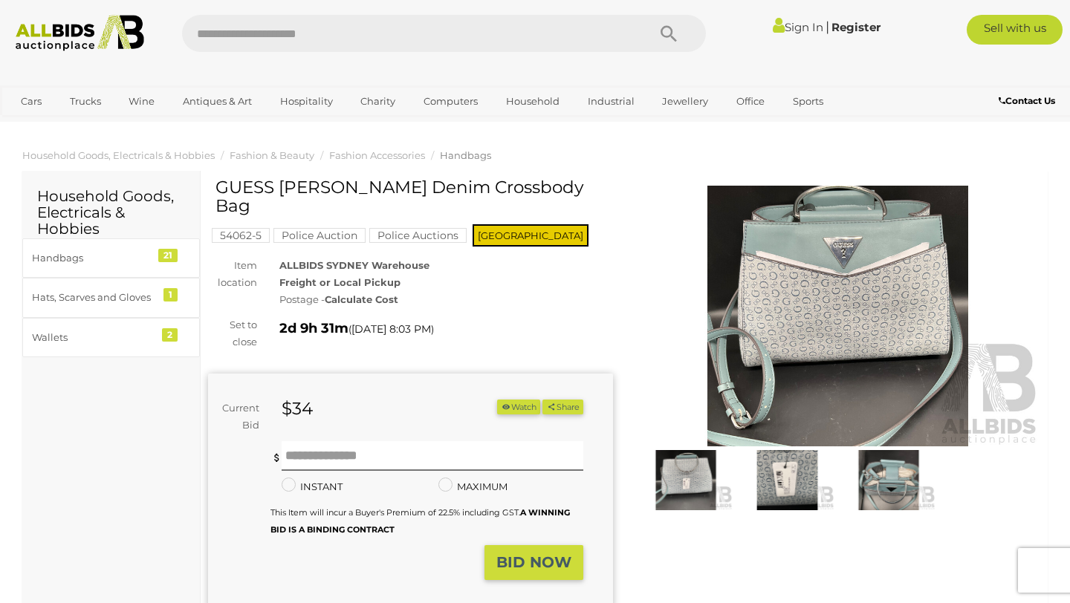
click at [799, 476] on img at bounding box center [787, 480] width 94 height 60
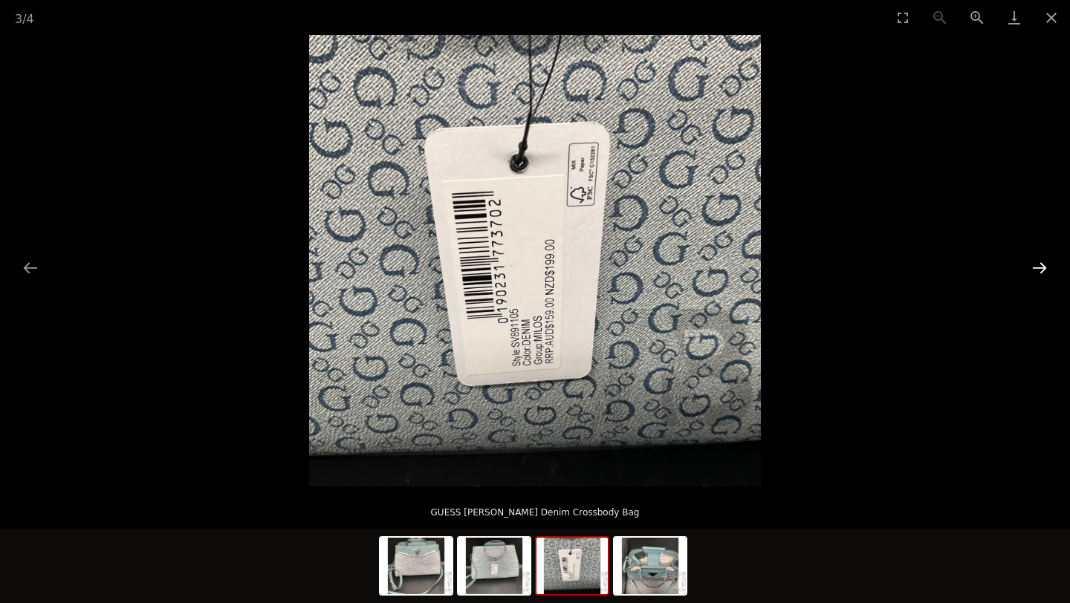
click at [1043, 273] on button "Next slide" at bounding box center [1039, 267] width 31 height 29
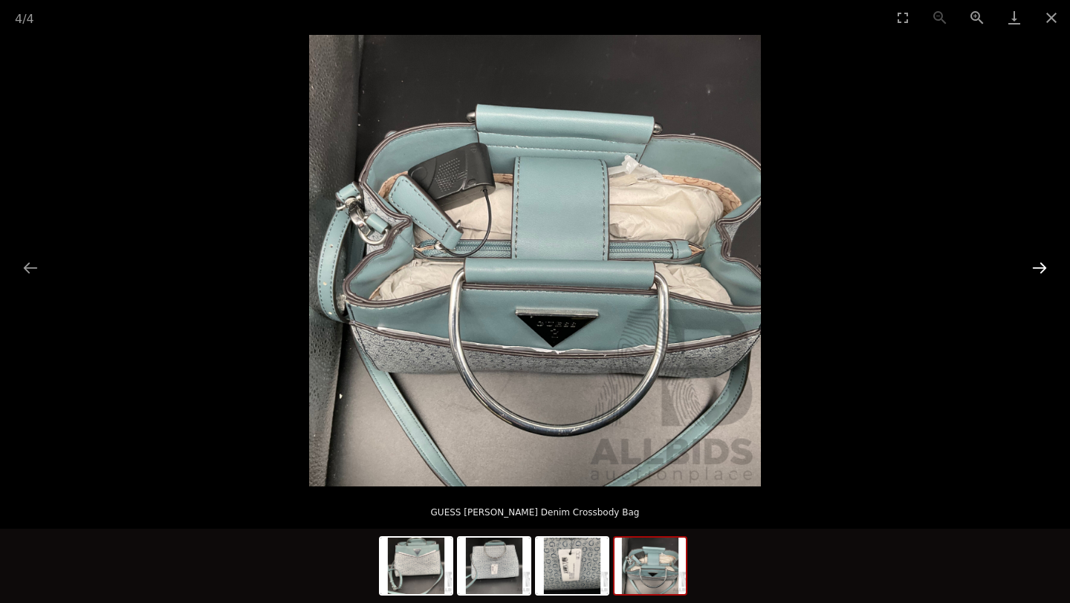
click at [1043, 273] on button "Next slide" at bounding box center [1039, 267] width 31 height 29
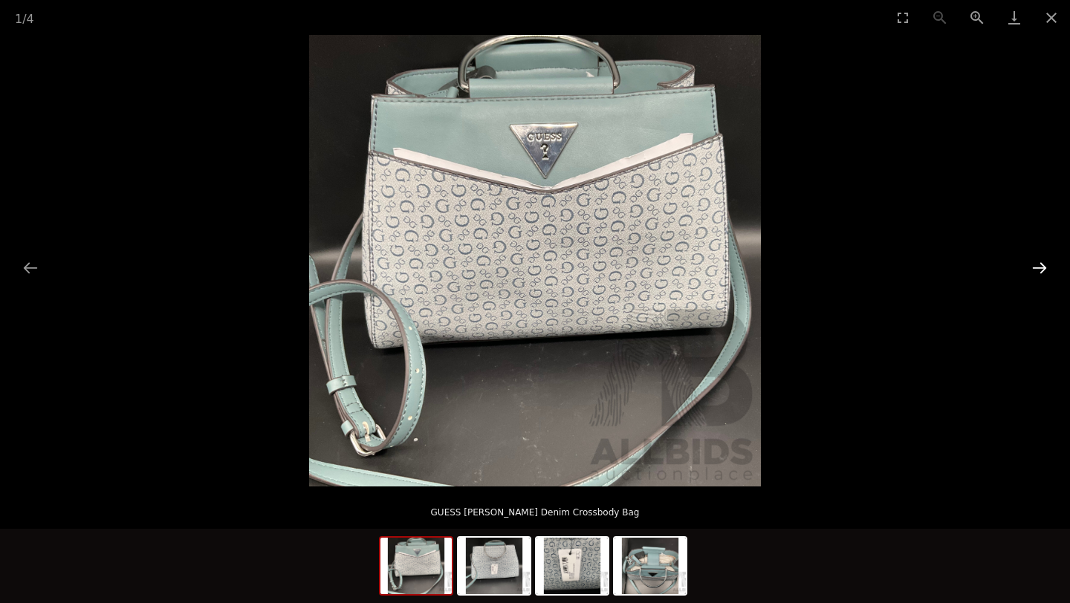
click at [1043, 273] on button "Next slide" at bounding box center [1039, 267] width 31 height 29
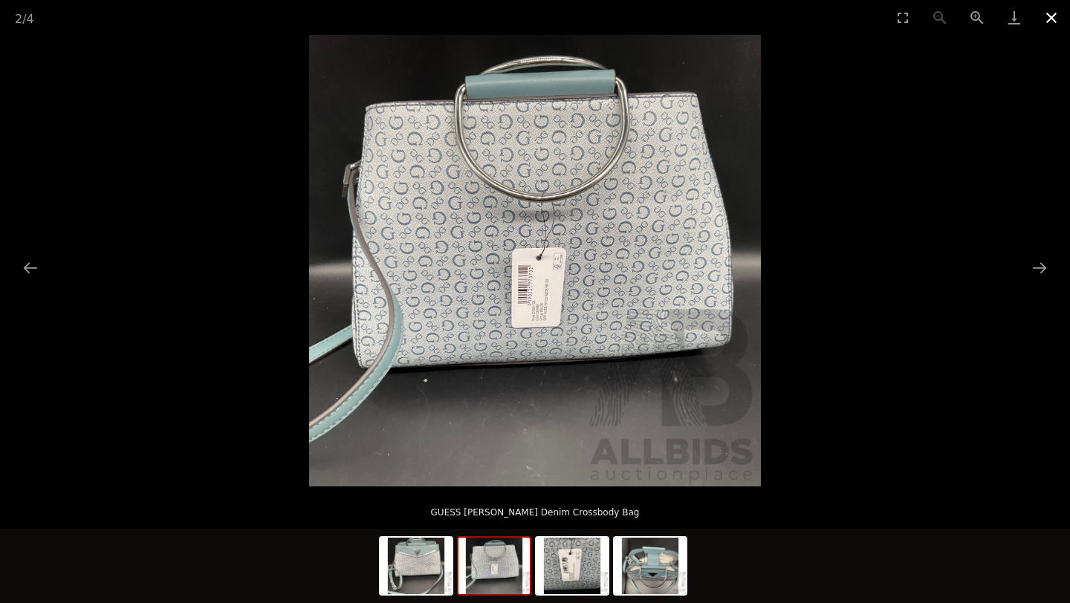
click at [1047, 15] on button "Close gallery" at bounding box center [1051, 17] width 37 height 35
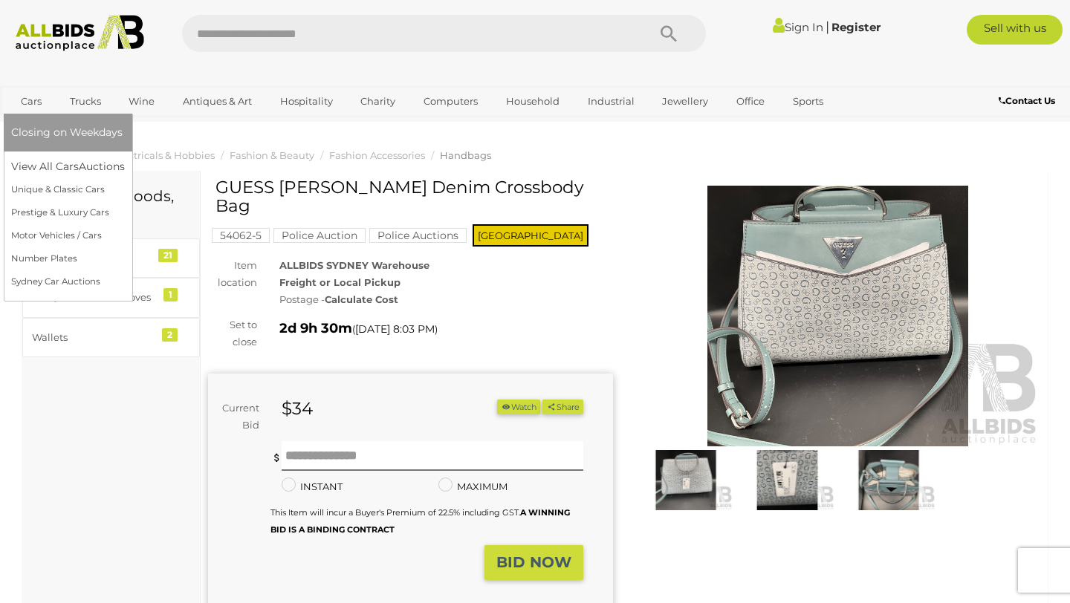
click at [26, 100] on link "Cars" at bounding box center [31, 101] width 40 height 25
click at [34, 135] on span "Closing on Weekdays" at bounding box center [66, 132] width 111 height 13
